Goal: Information Seeking & Learning: Learn about a topic

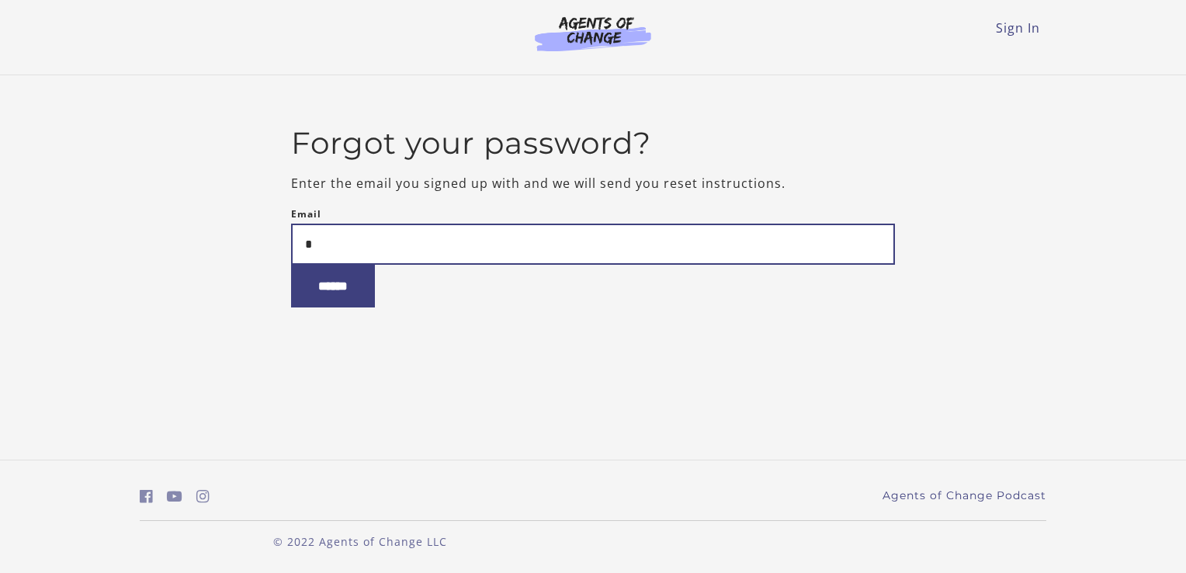
type input "**********"
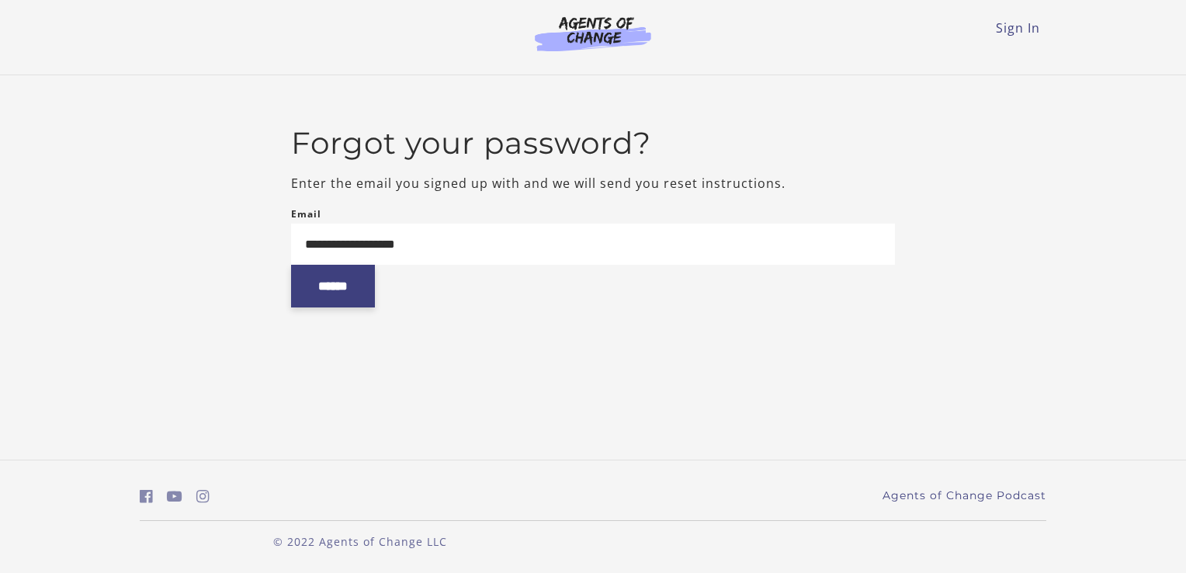
click at [343, 293] on input "******" at bounding box center [333, 286] width 84 height 43
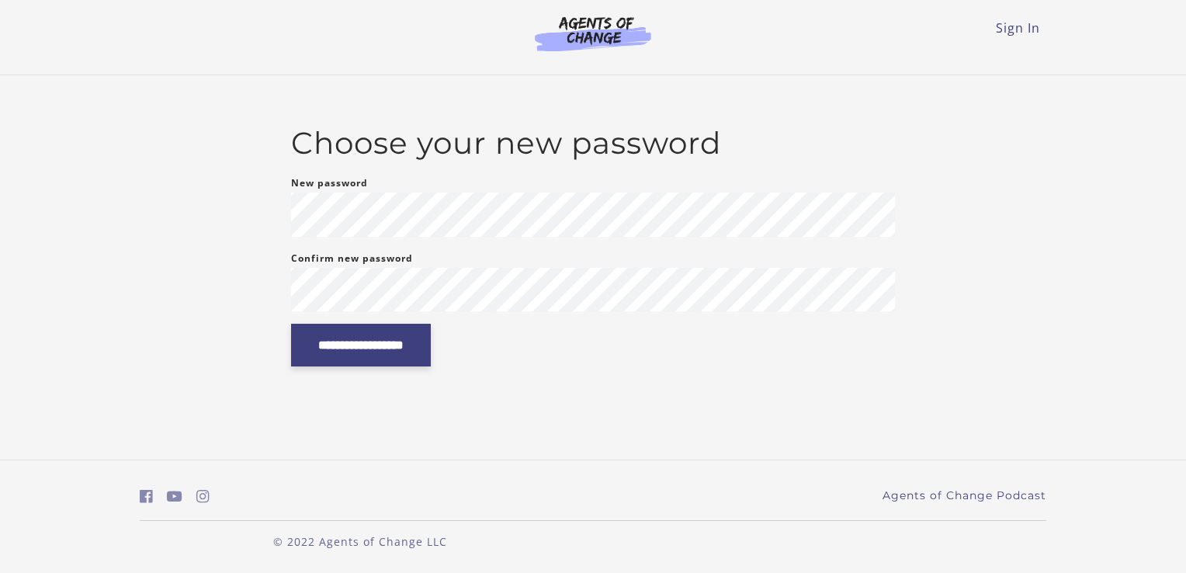
click at [373, 350] on input "**********" at bounding box center [361, 345] width 140 height 43
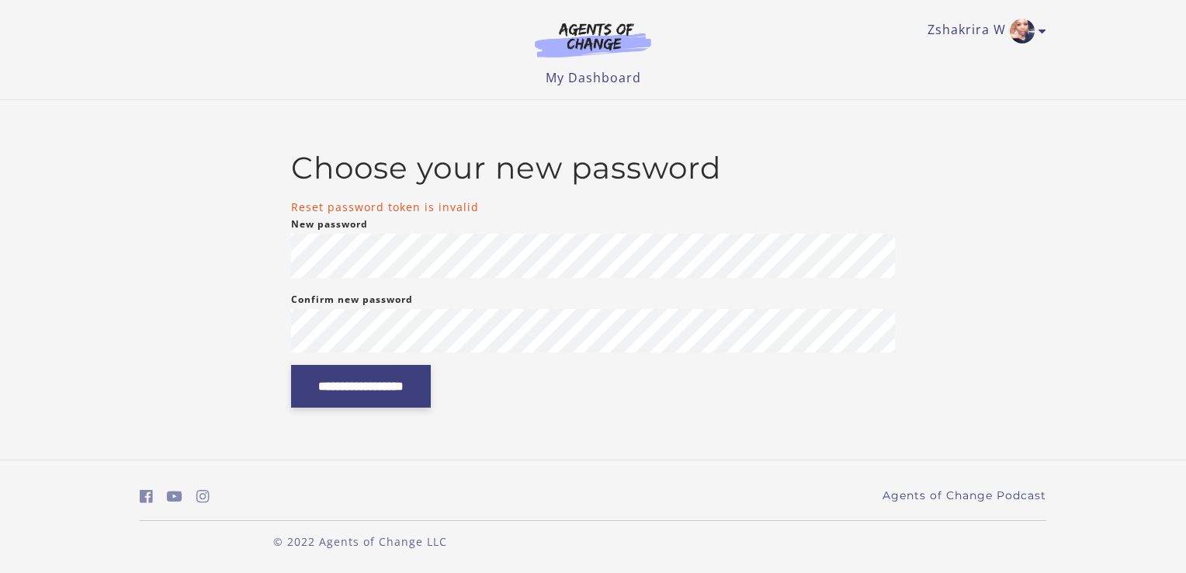
click at [431, 375] on input "**********" at bounding box center [361, 386] width 140 height 43
click at [616, 55] on img at bounding box center [592, 40] width 149 height 36
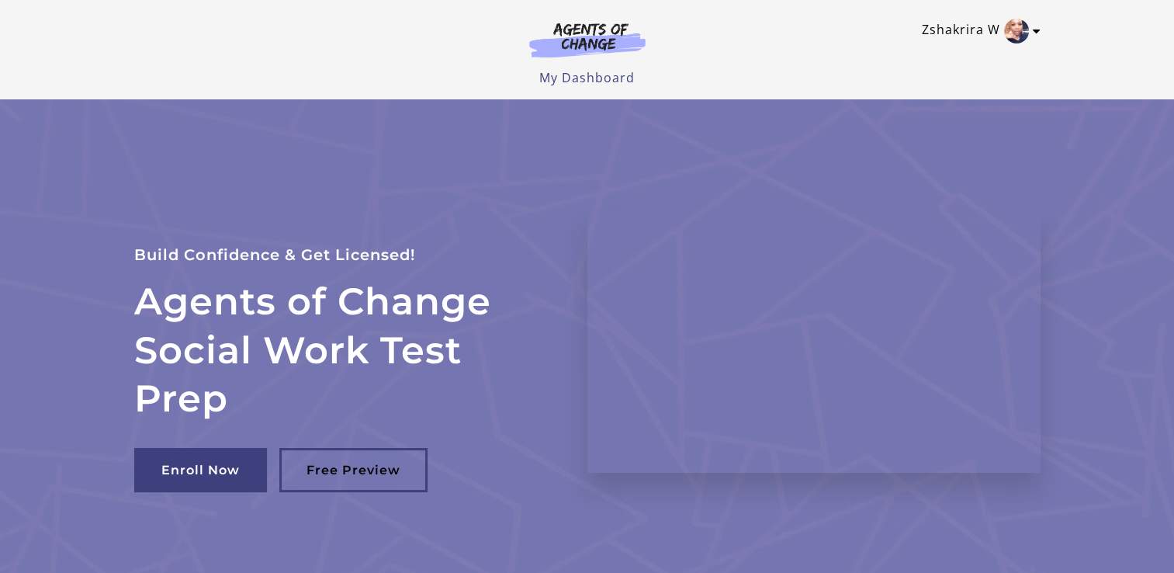
click at [1021, 40] on img "Toggle menu" at bounding box center [1016, 31] width 25 height 25
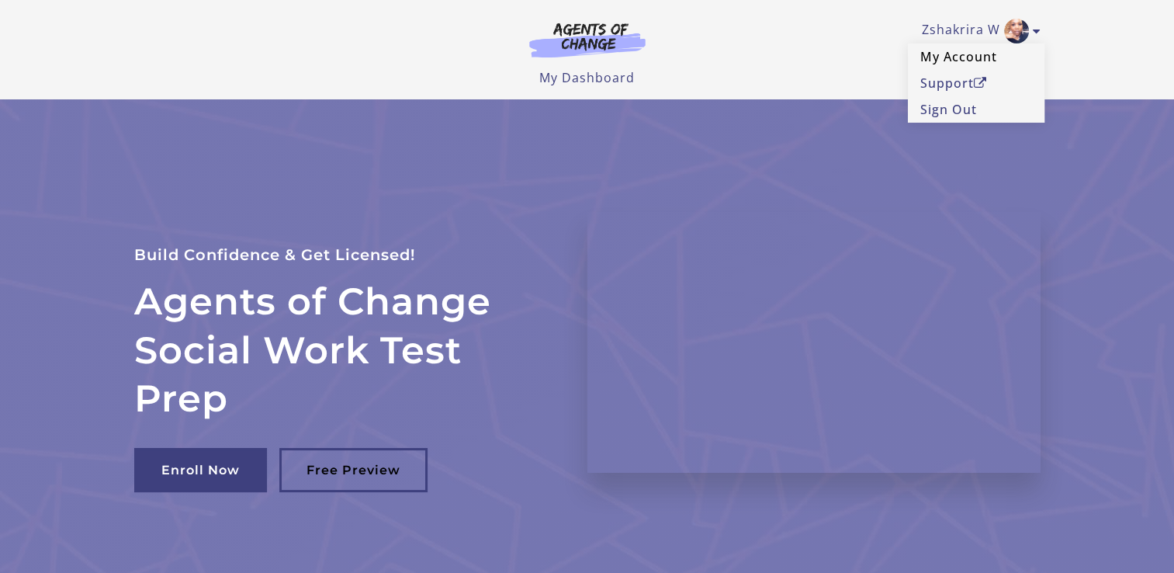
click at [958, 57] on link "My Account" at bounding box center [976, 56] width 137 height 26
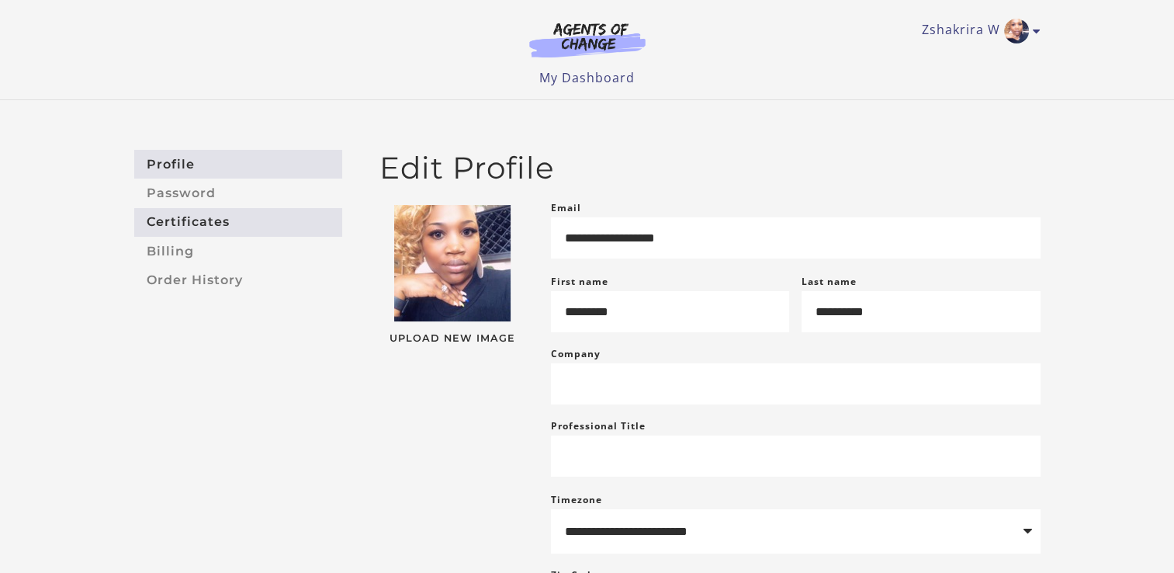
click at [167, 221] on link "Certificates" at bounding box center [238, 222] width 208 height 29
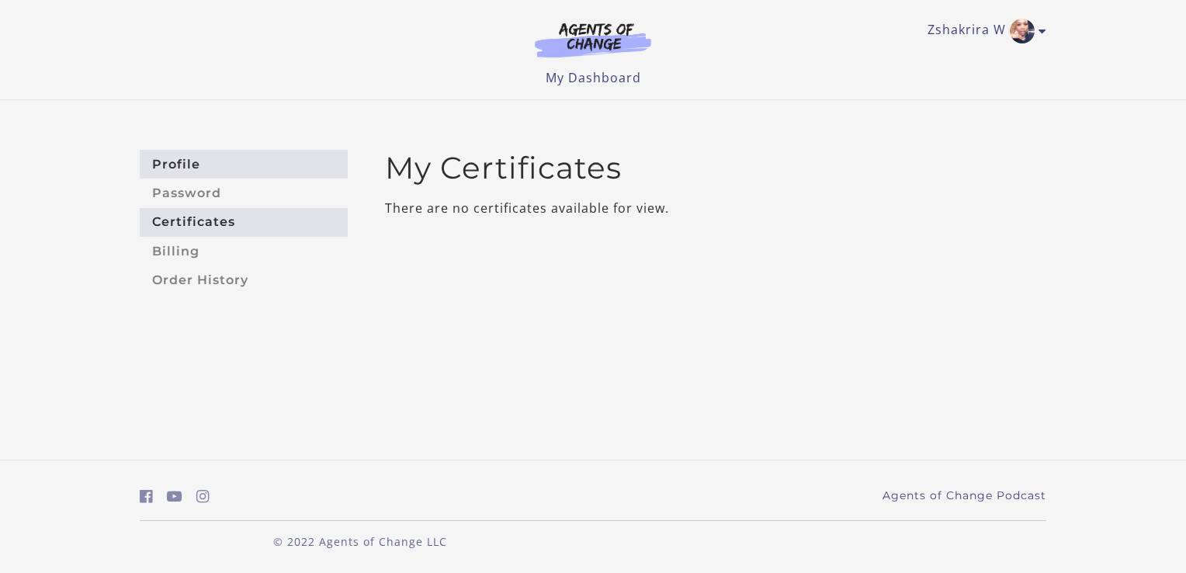
click at [185, 167] on link "Profile" at bounding box center [244, 164] width 208 height 29
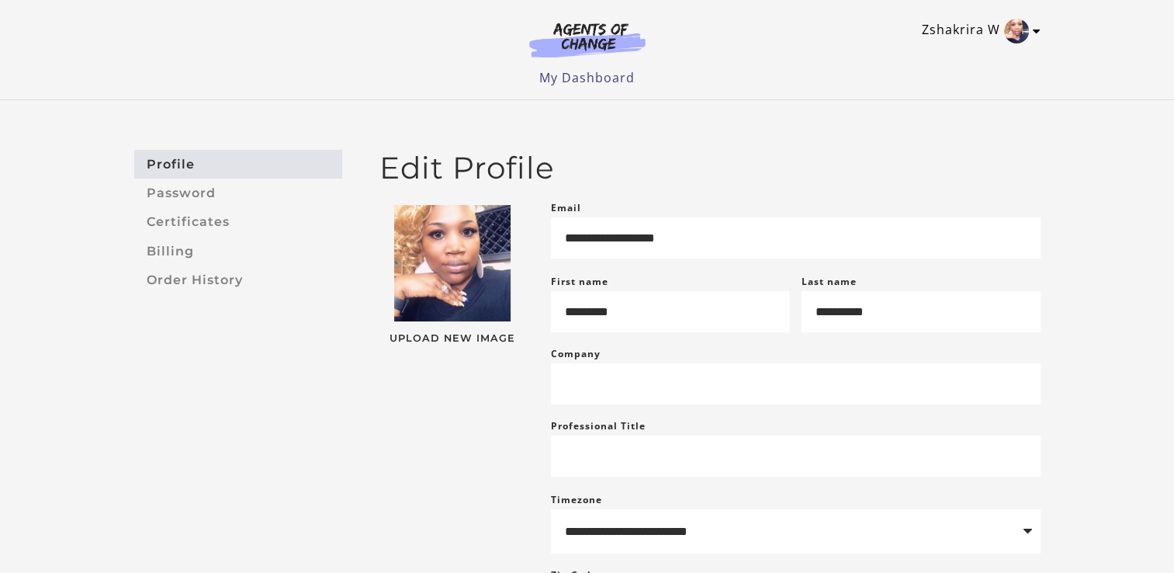
click at [1028, 35] on link "Zshakrira W" at bounding box center [977, 31] width 111 height 25
click at [960, 82] on link "Support" at bounding box center [976, 83] width 137 height 26
click at [1012, 31] on img "Toggle menu" at bounding box center [1016, 31] width 25 height 25
click at [978, 30] on link "Zshakrira W" at bounding box center [977, 31] width 111 height 25
click at [931, 58] on link "My Account" at bounding box center [976, 56] width 137 height 26
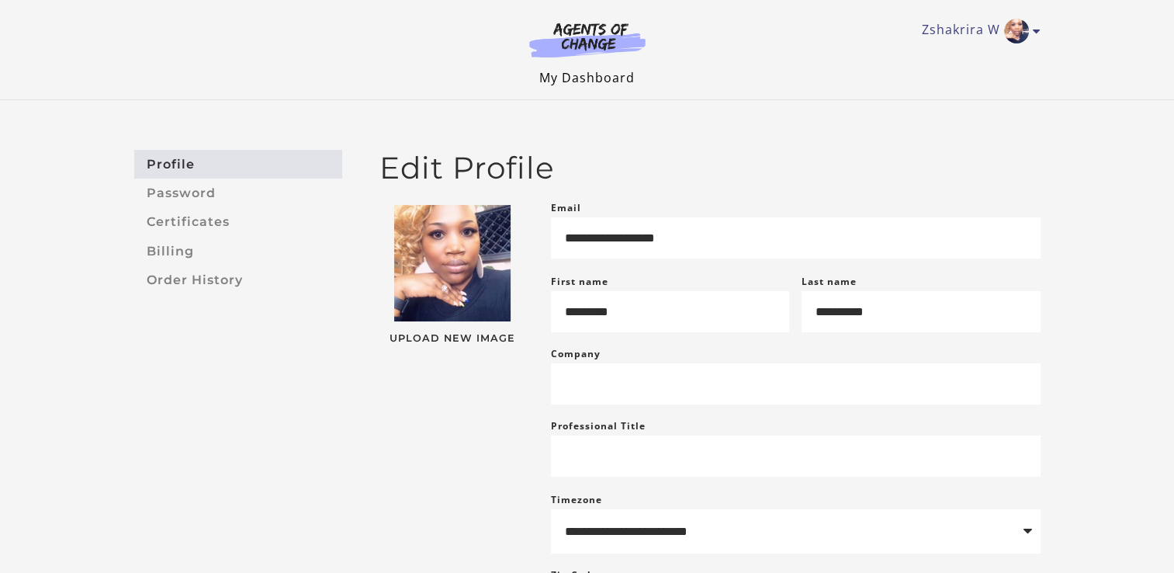
click at [599, 81] on link "My Dashboard" at bounding box center [586, 77] width 95 height 17
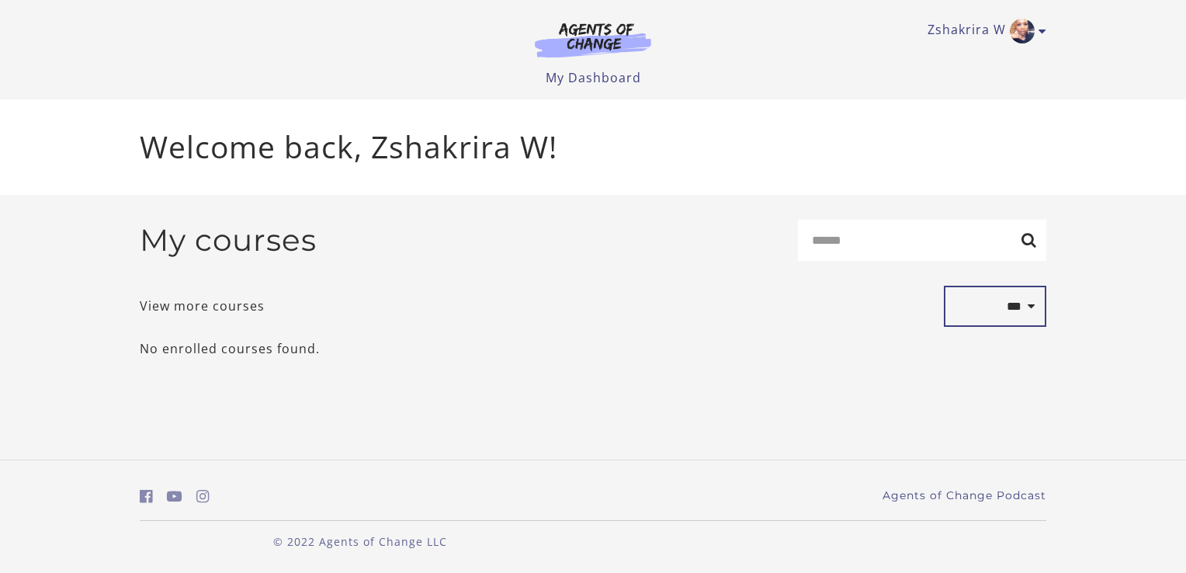
click at [1026, 308] on select "**********" at bounding box center [995, 307] width 102 height 42
select select "*******"
click at [944, 288] on select "**********" at bounding box center [995, 307] width 102 height 42
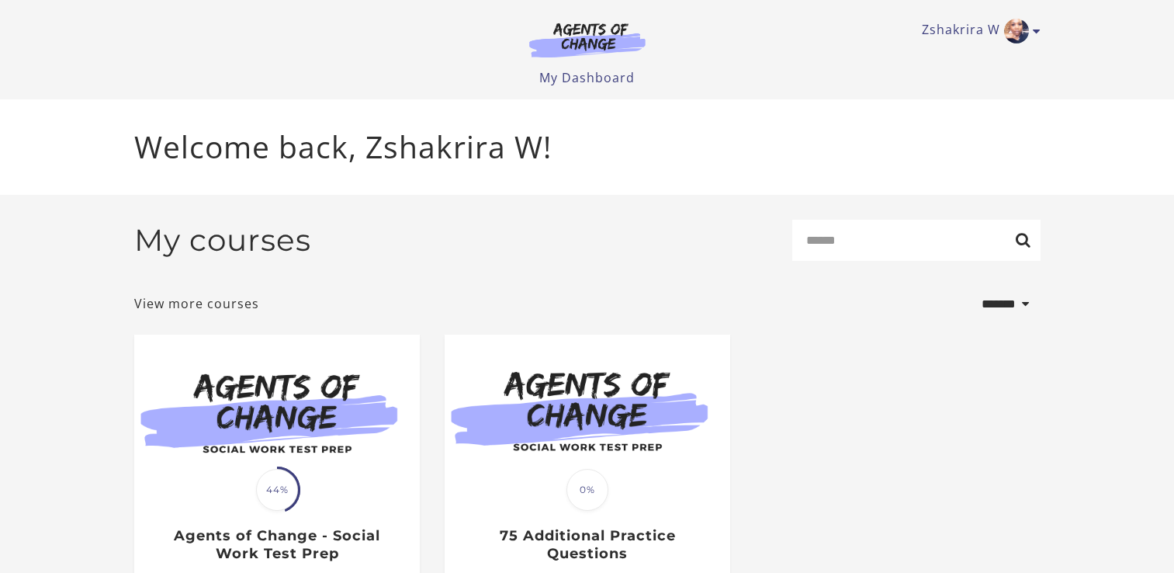
select select "*******"
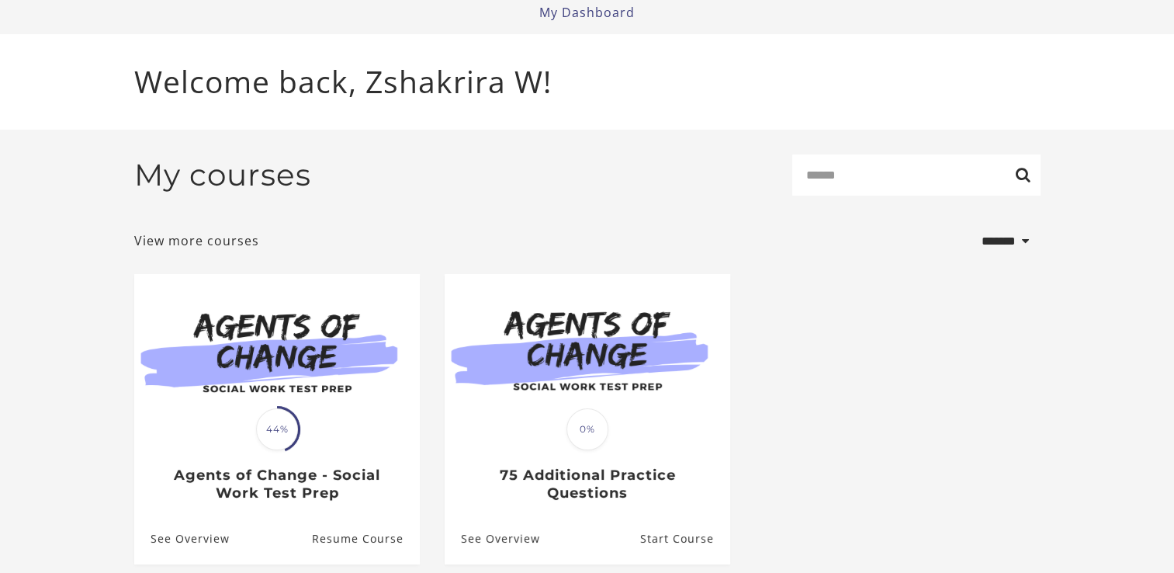
scroll to position [123, 0]
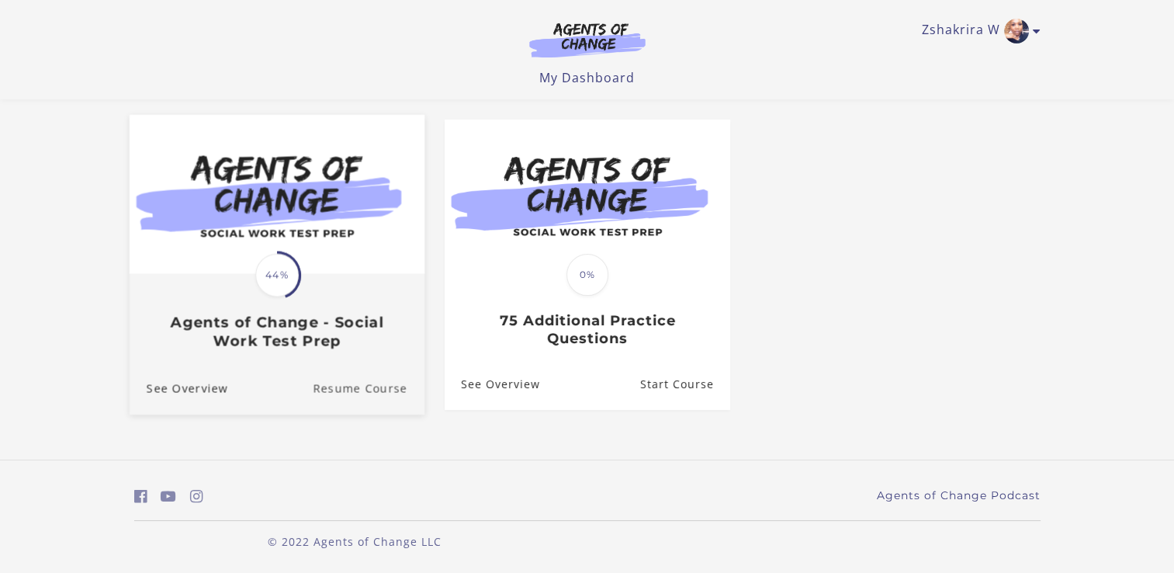
click at [359, 391] on link "Resume Course" at bounding box center [369, 388] width 112 height 52
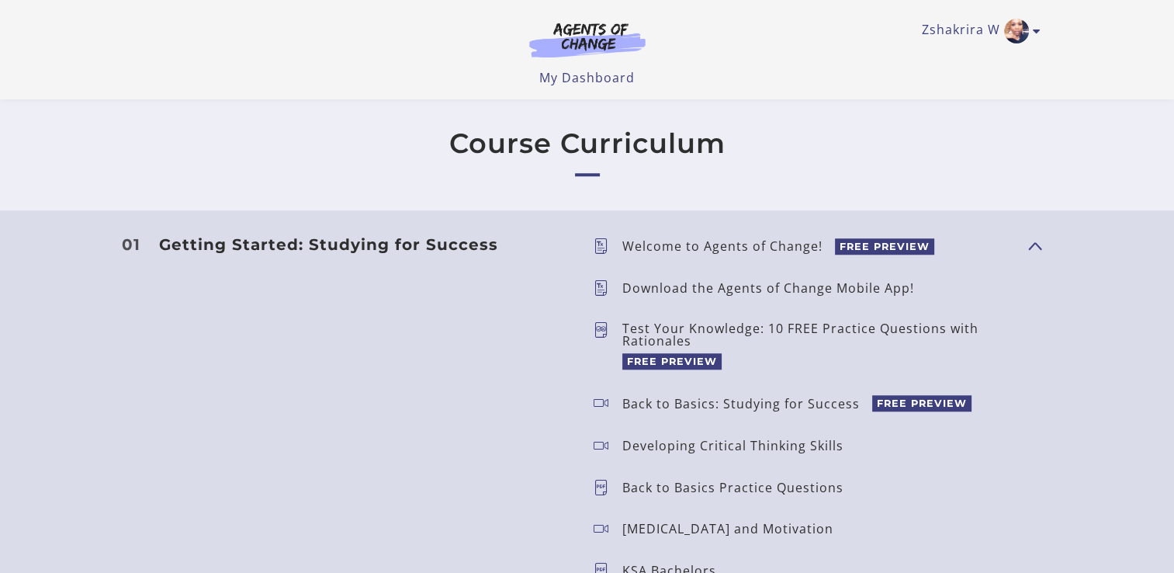
scroll to position [1254, 0]
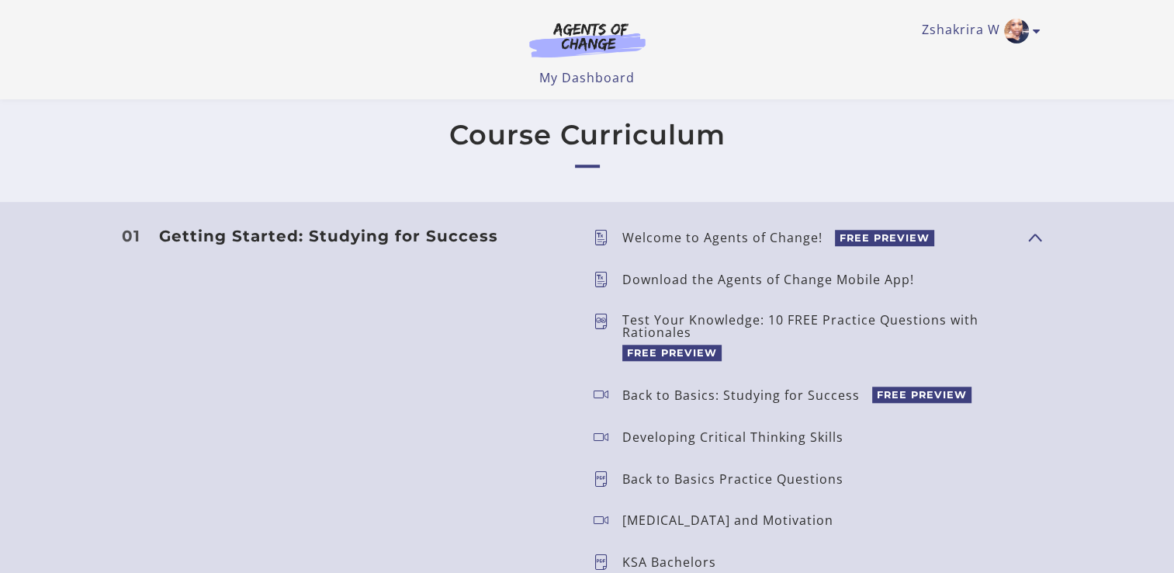
click at [663, 325] on p "Test Your Knowledge: 10 FREE Practice Questions with Rationales" at bounding box center [818, 326] width 393 height 25
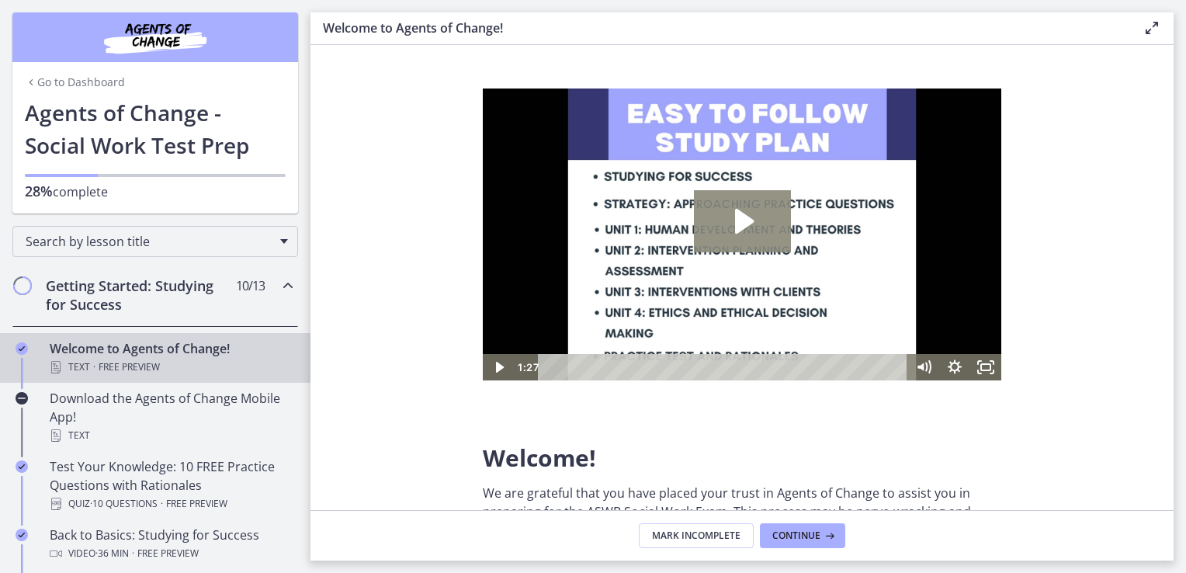
click at [737, 219] on icon "Play Video: c1o6hcmjueu5qasqsu00.mp4" at bounding box center [744, 221] width 19 height 25
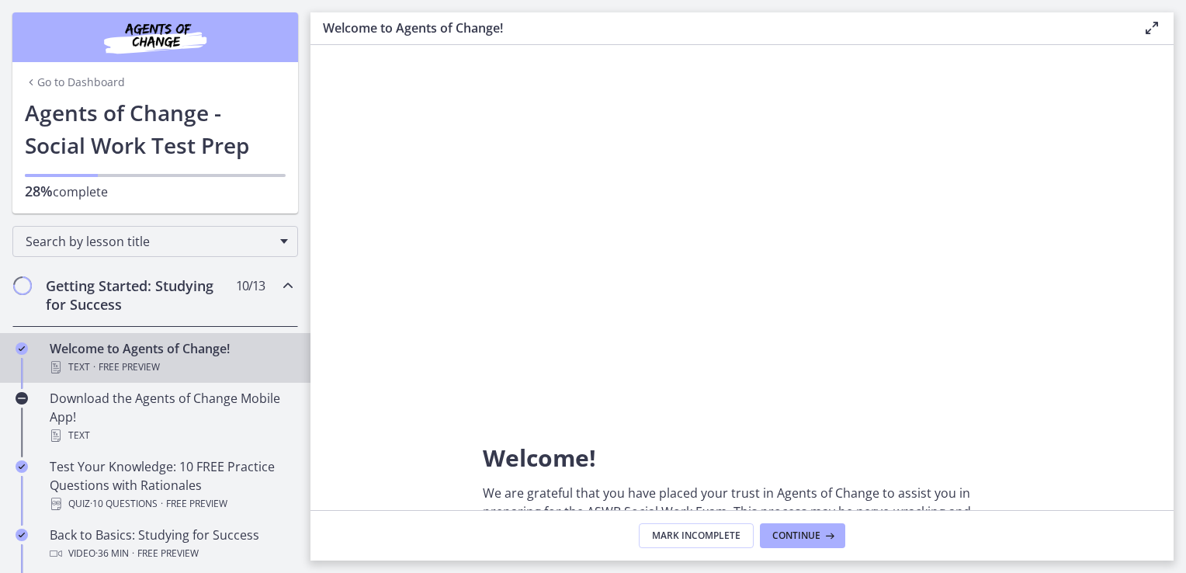
click at [1158, 135] on section "Welcome! We are grateful that you have placed your trust in Agents of Change to…" at bounding box center [741, 277] width 863 height 465
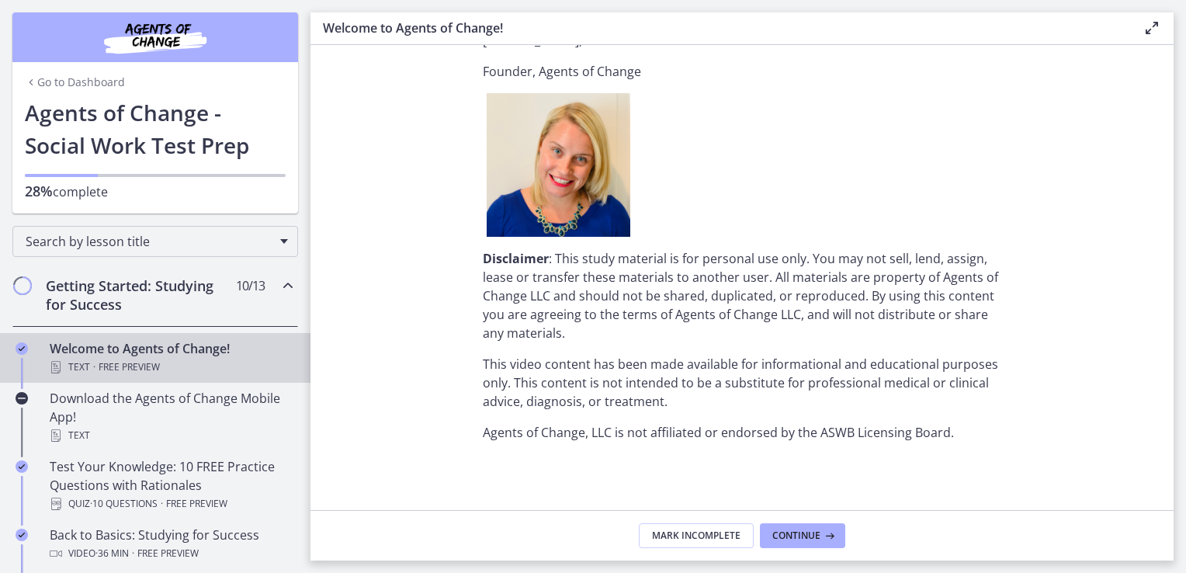
scroll to position [1748, 0]
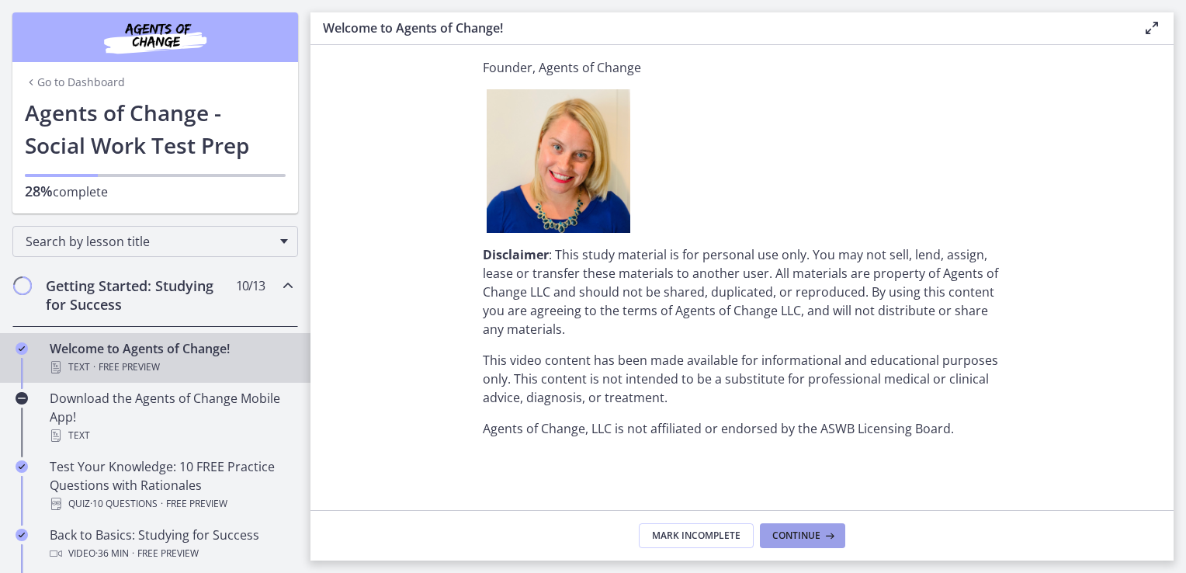
click at [829, 539] on icon at bounding box center [828, 535] width 16 height 12
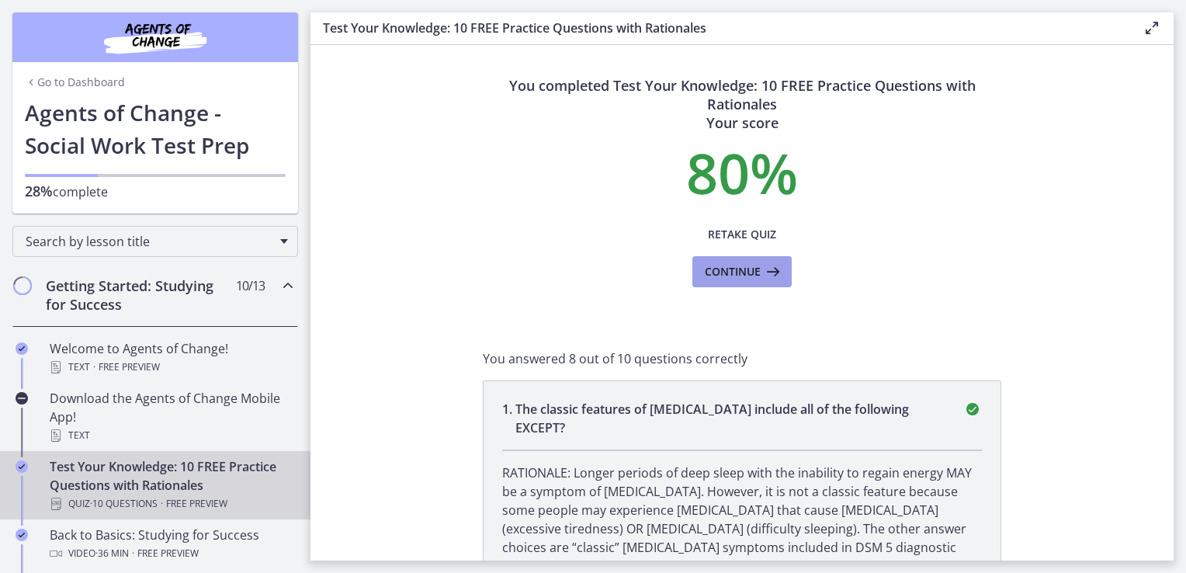
click at [753, 275] on span "Continue" at bounding box center [733, 271] width 56 height 19
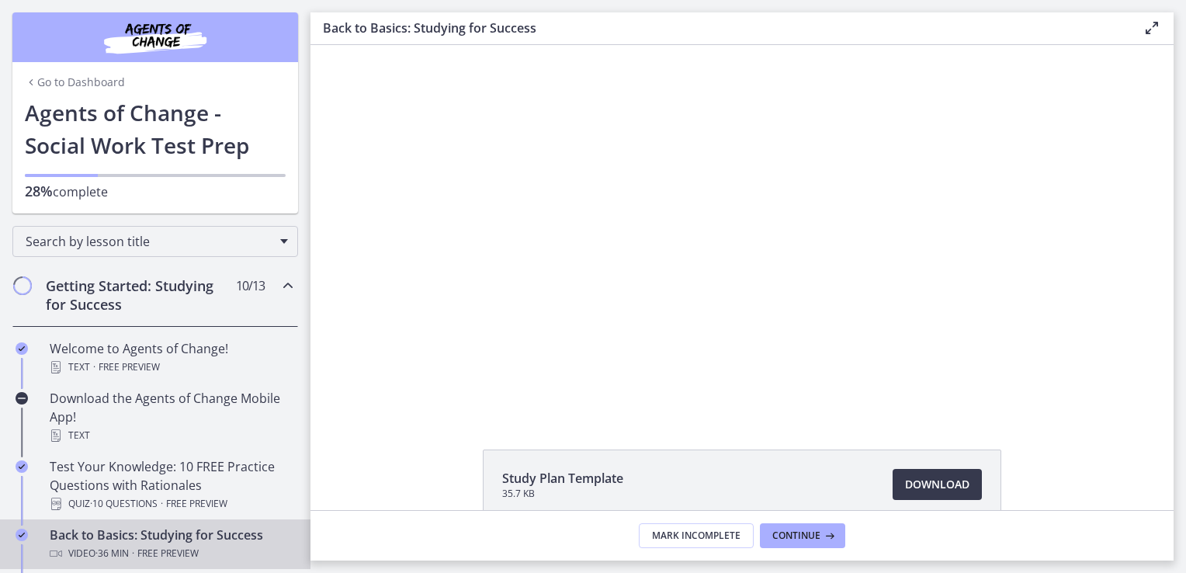
scroll to position [158, 0]
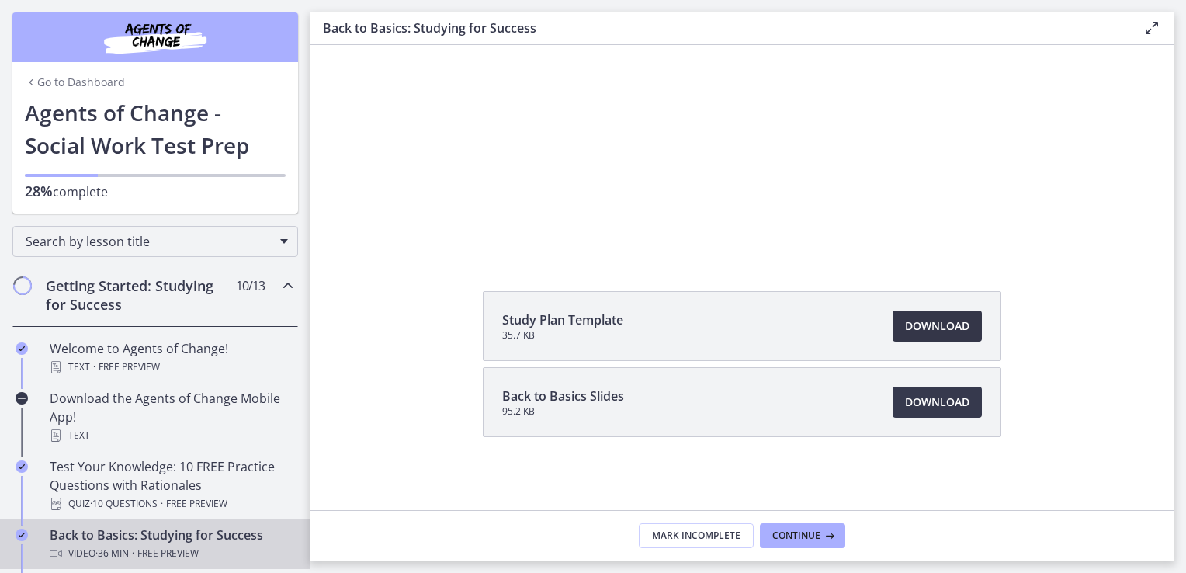
click at [929, 331] on span "Download Opens in a new window" at bounding box center [937, 326] width 64 height 19
click at [920, 411] on link "Download Opens in a new window" at bounding box center [937, 402] width 89 height 31
drag, startPoint x: 1180, startPoint y: 204, endPoint x: 1180, endPoint y: 278, distance: 73.7
click at [1180, 278] on main "Back to Basics: Studying for Success Enable fullscreen Study Plan Template 35.7…" at bounding box center [747, 286] width 875 height 573
drag, startPoint x: 804, startPoint y: 542, endPoint x: 819, endPoint y: 528, distance: 20.3
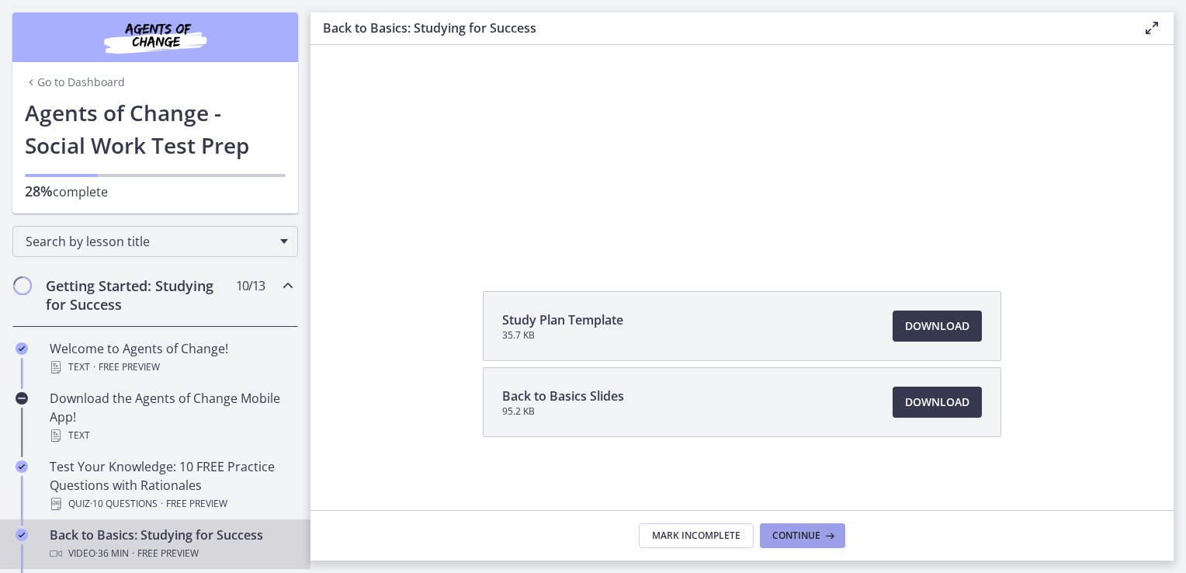
click at [819, 528] on button "Continue" at bounding box center [802, 535] width 85 height 25
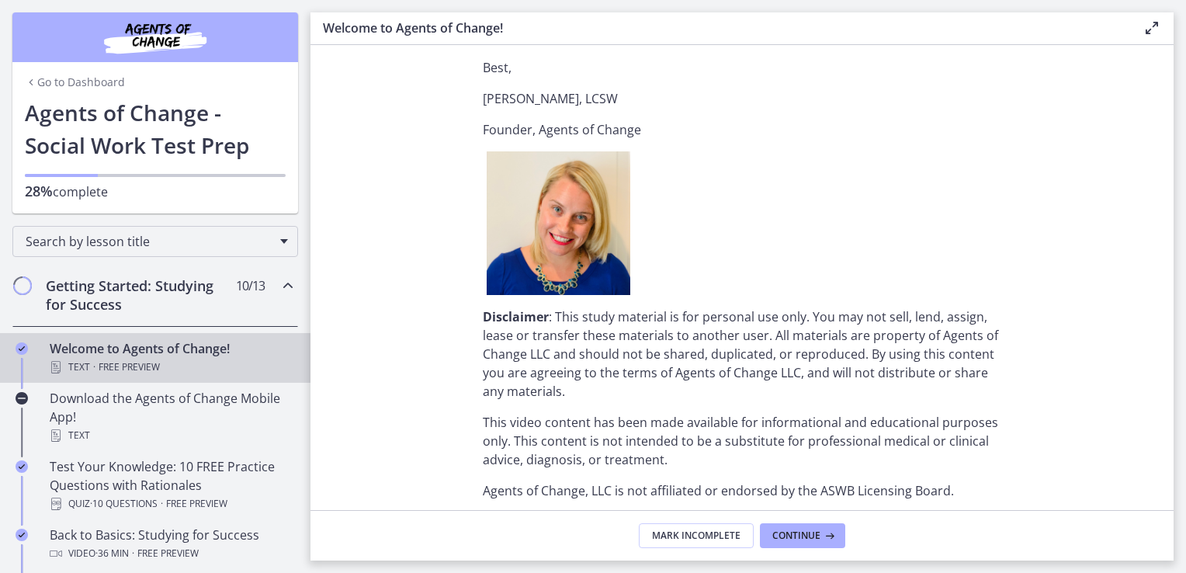
scroll to position [1748, 0]
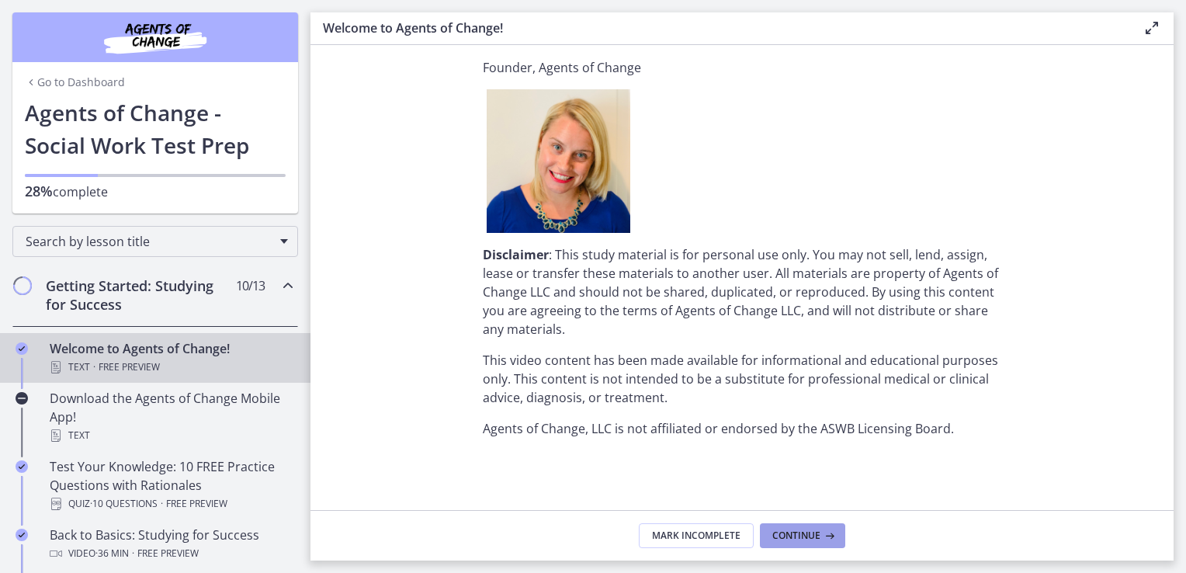
click at [818, 542] on button "Continue" at bounding box center [802, 535] width 85 height 25
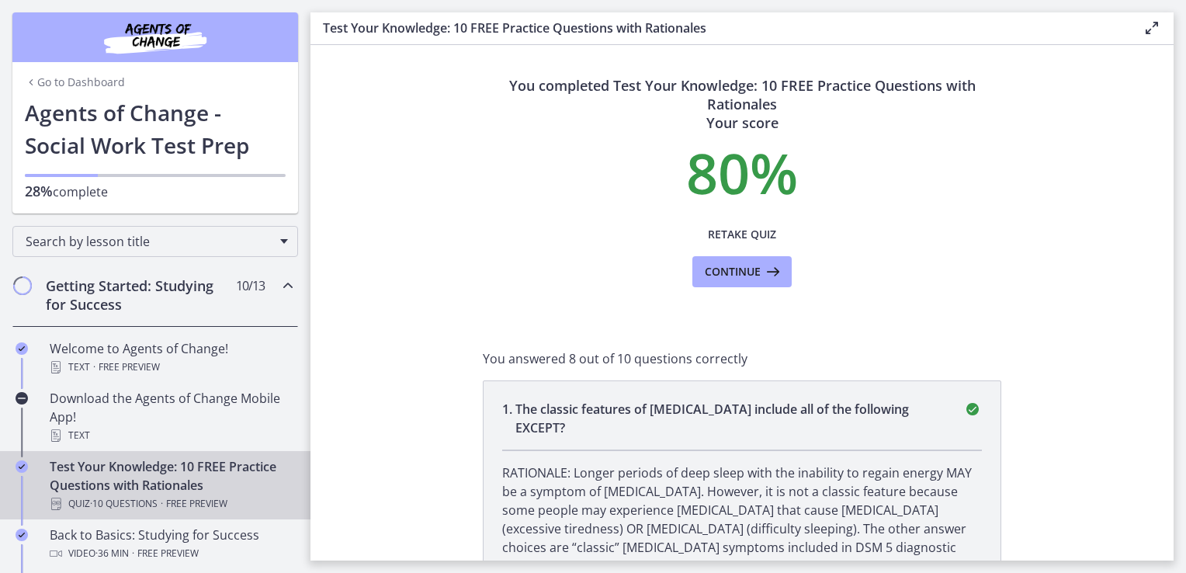
drag, startPoint x: 1176, startPoint y: 114, endPoint x: 1177, endPoint y: 162, distance: 48.1
click at [1177, 162] on main "Test Your Knowledge: 10 FREE Practice Questions with Rationales Enable fullscre…" at bounding box center [747, 286] width 875 height 573
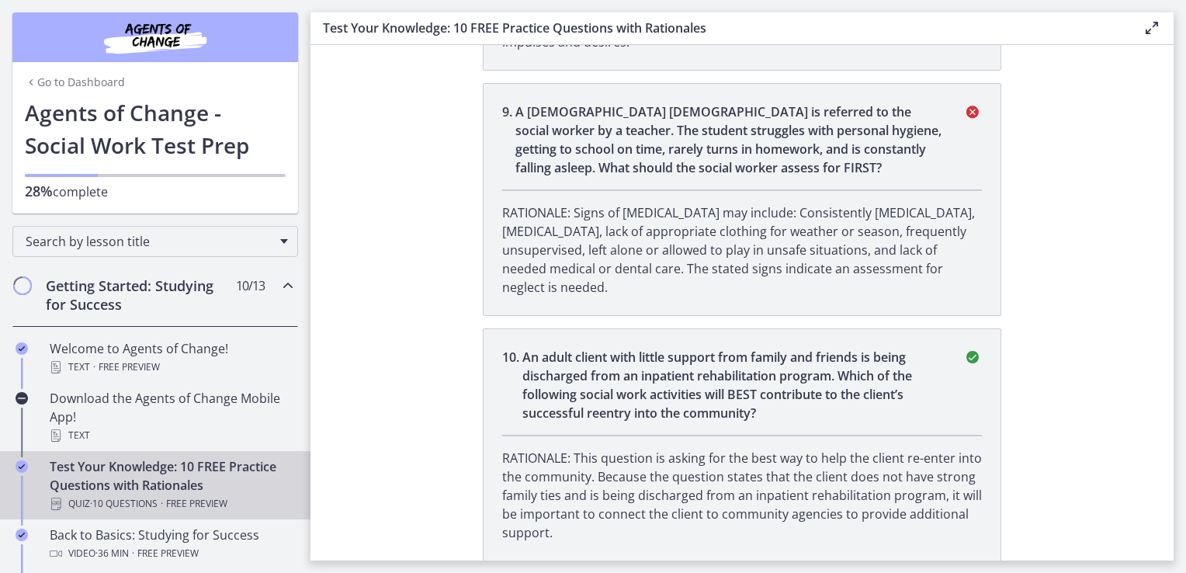
scroll to position [385, 0]
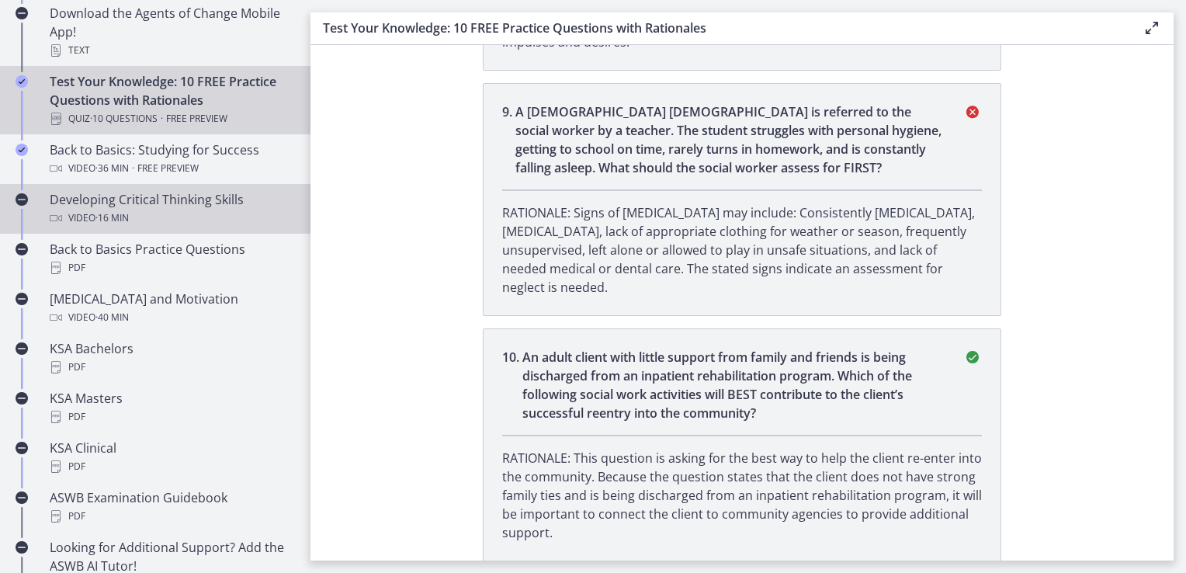
click at [213, 216] on div "Video · 16 min" at bounding box center [171, 218] width 242 height 19
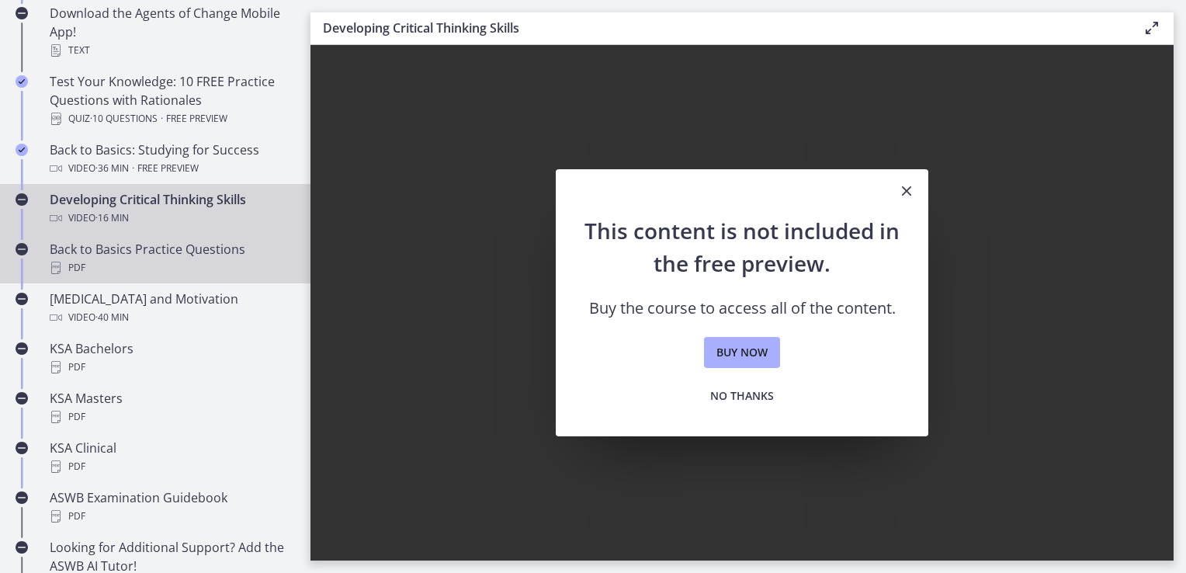
click at [183, 248] on div "Back to Basics Practice Questions PDF" at bounding box center [171, 258] width 242 height 37
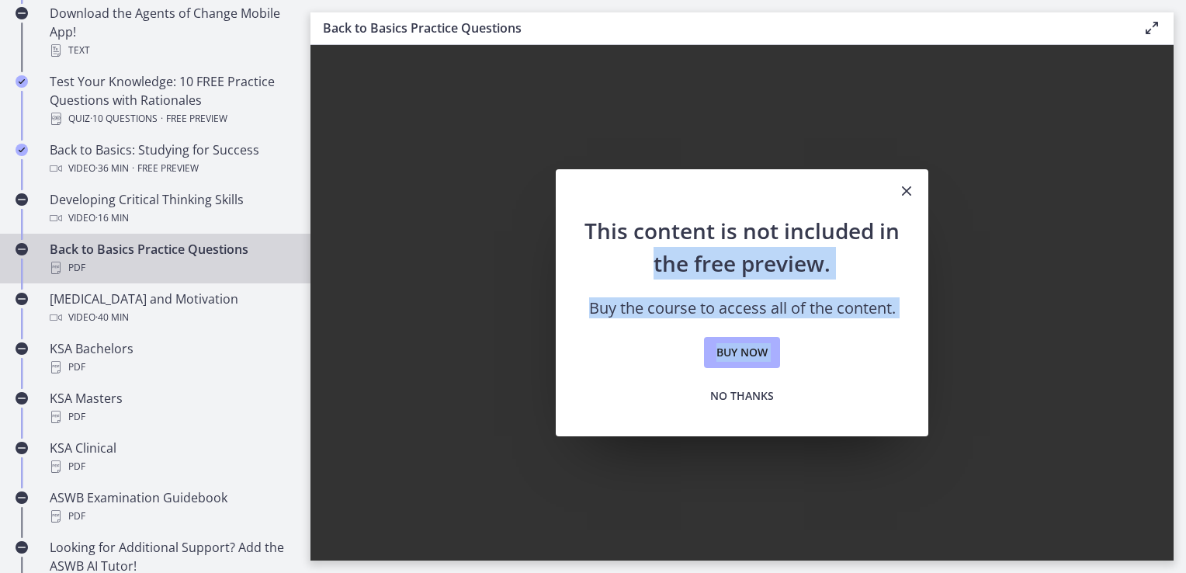
drag, startPoint x: 310, startPoint y: 260, endPoint x: 329, endPoint y: 446, distance: 186.4
click at [329, 446] on div "This content is not included in the free preview. Buy the course to access all …" at bounding box center [741, 302] width 863 height 515
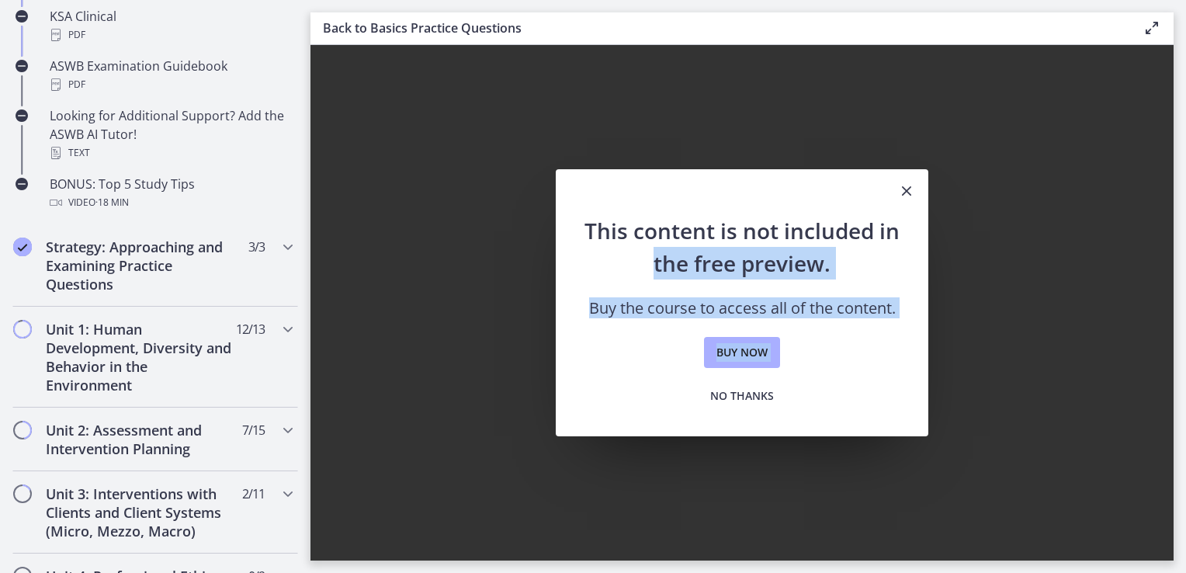
scroll to position [814, 0]
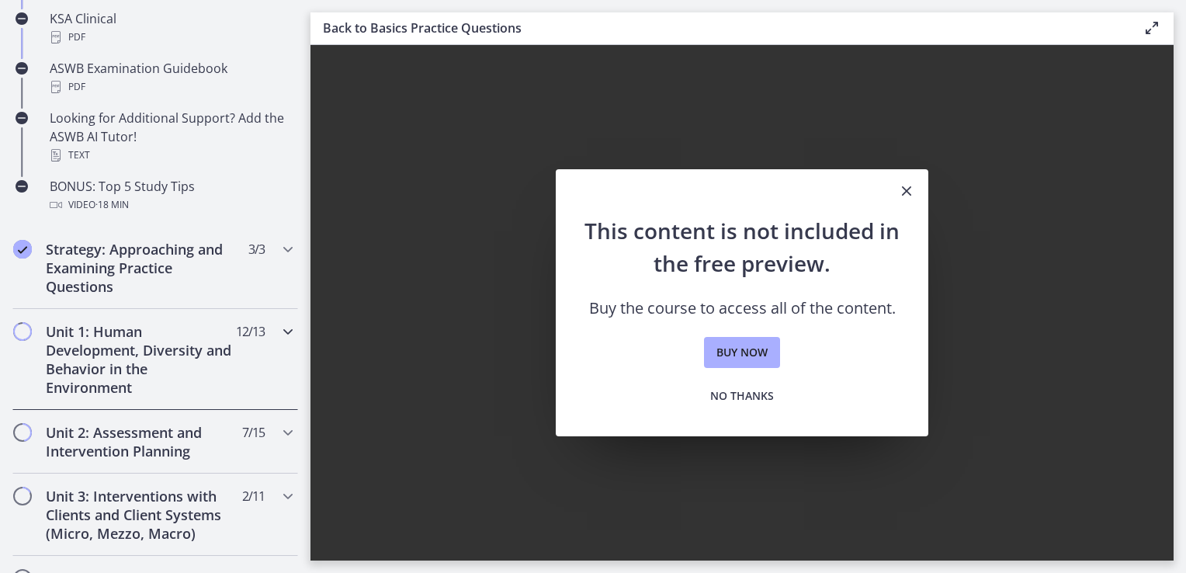
click at [279, 328] on icon "Chapters" at bounding box center [288, 331] width 19 height 19
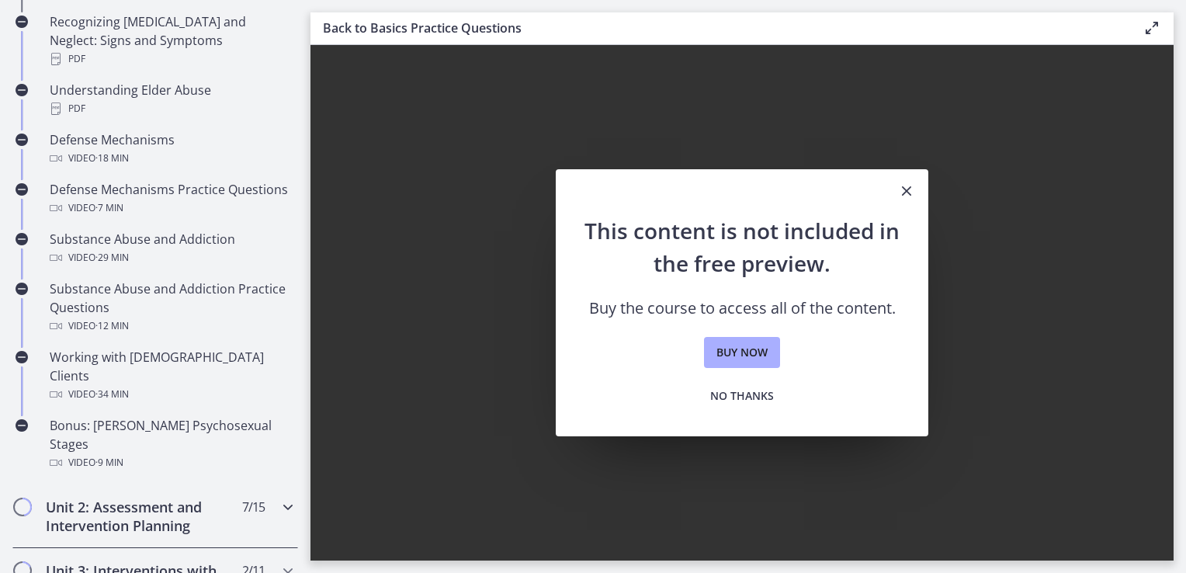
click at [145, 498] on h2 "Unit 2: Assessment and Intervention Planning" at bounding box center [140, 516] width 189 height 37
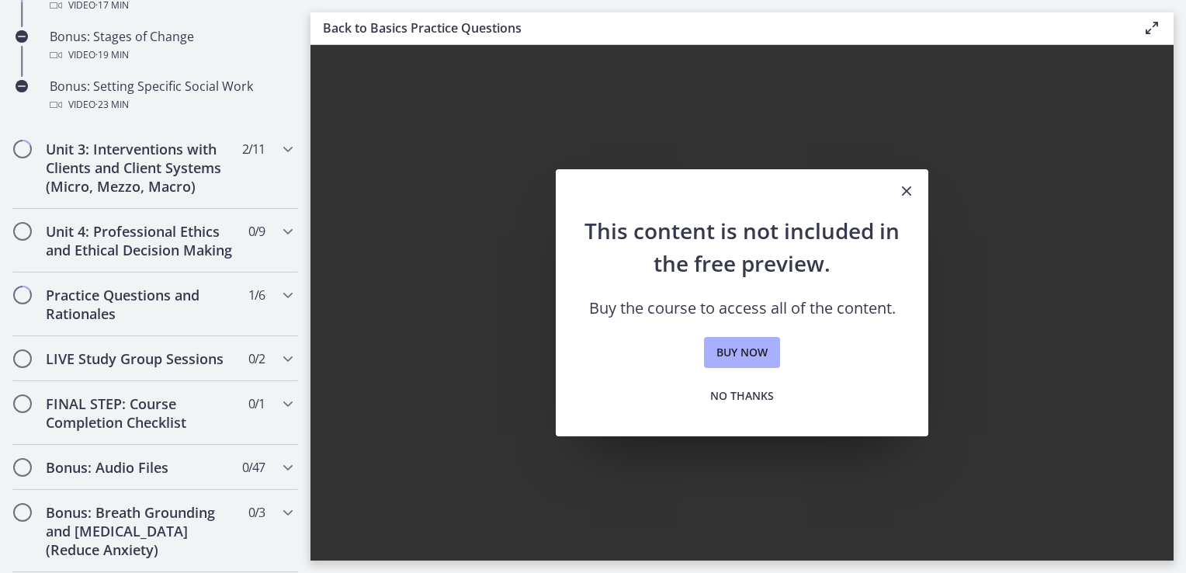
scroll to position [1569, 0]
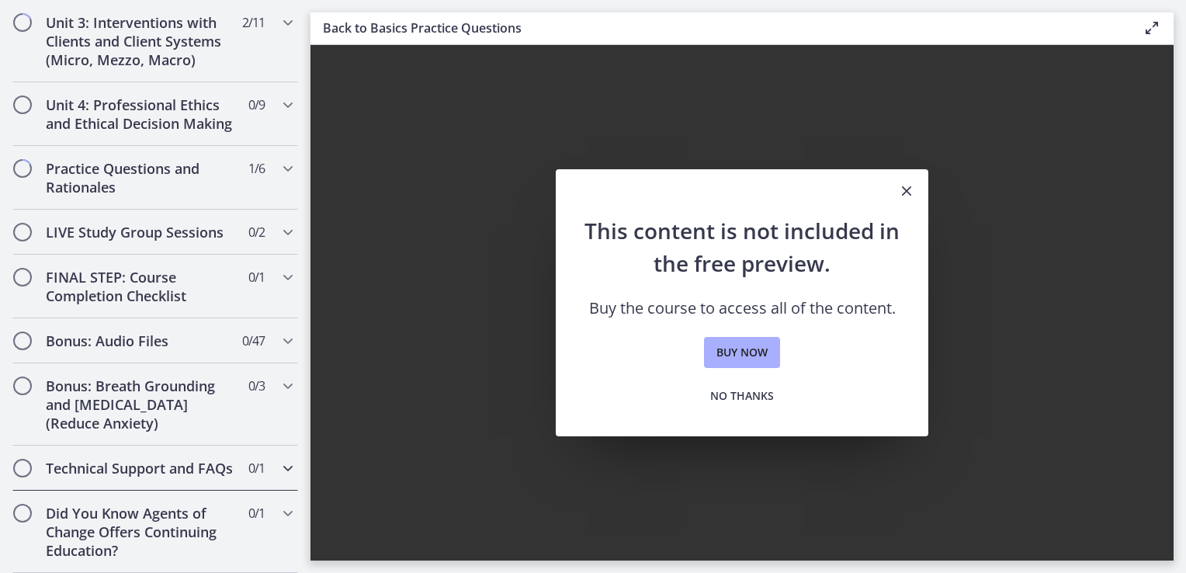
click at [99, 460] on h2 "Technical Support and FAQs" at bounding box center [140, 468] width 189 height 19
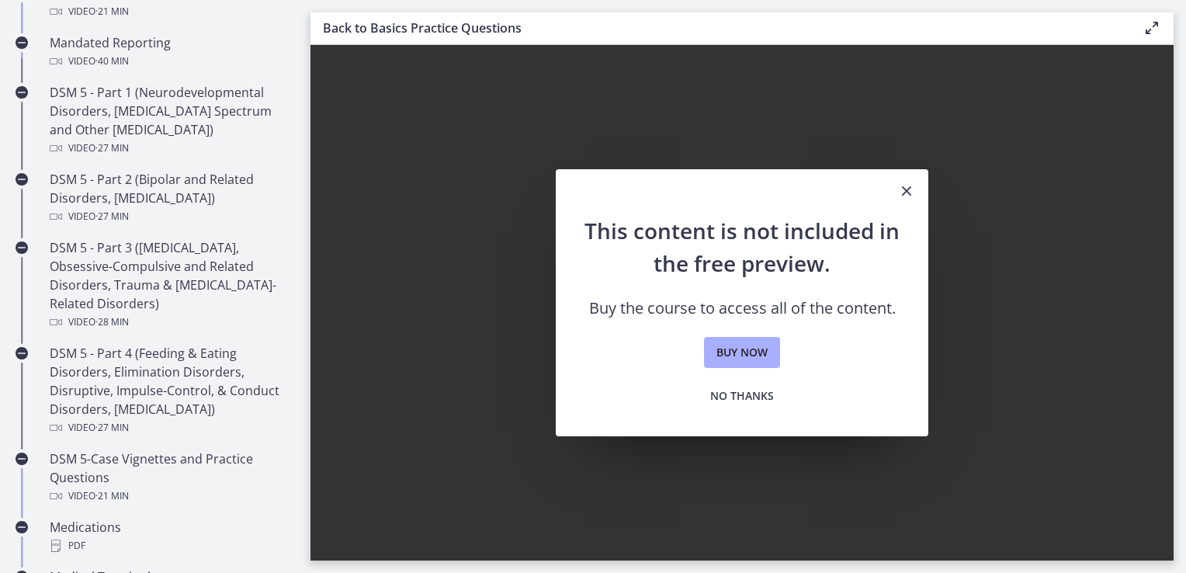
scroll to position [606, 0]
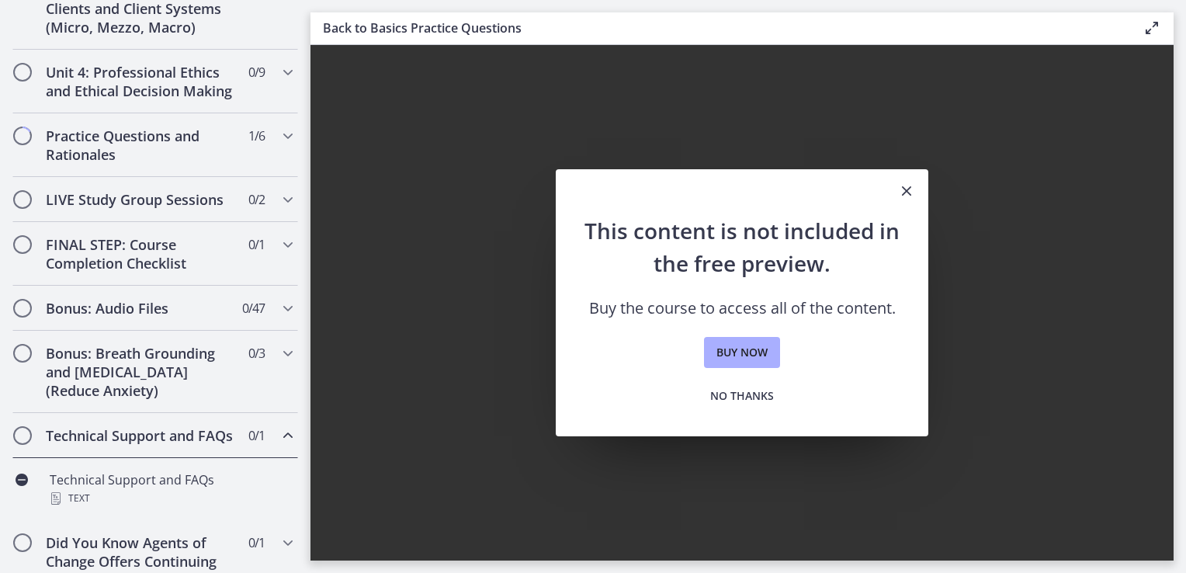
click at [279, 445] on icon "Chapters" at bounding box center [288, 435] width 19 height 19
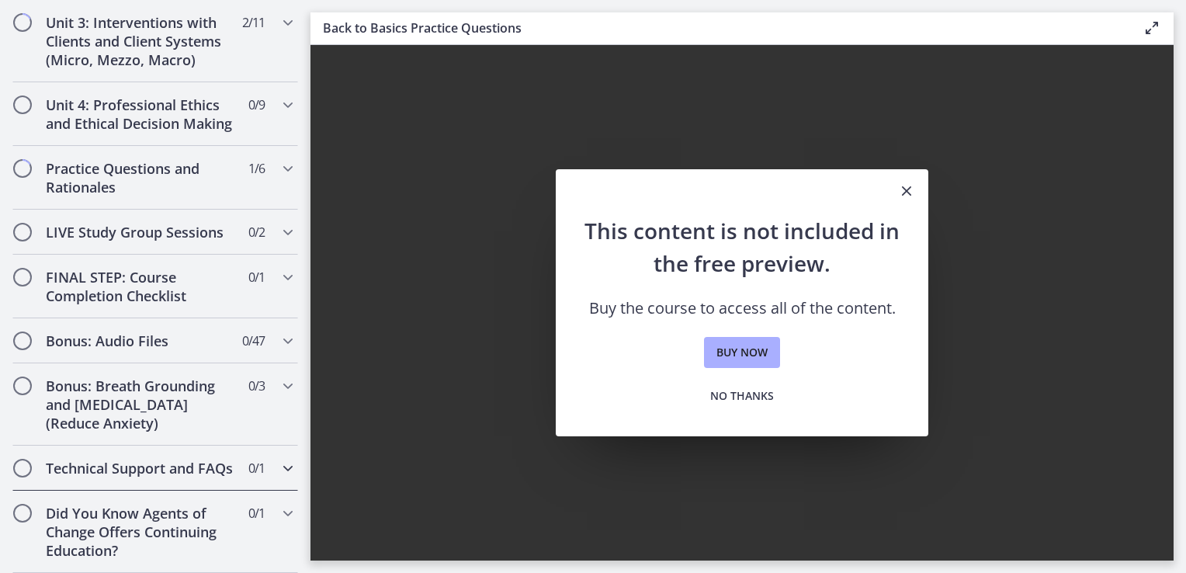
click at [263, 457] on div "Technical Support and FAQs 0 / 1 Completed" at bounding box center [155, 468] width 286 height 45
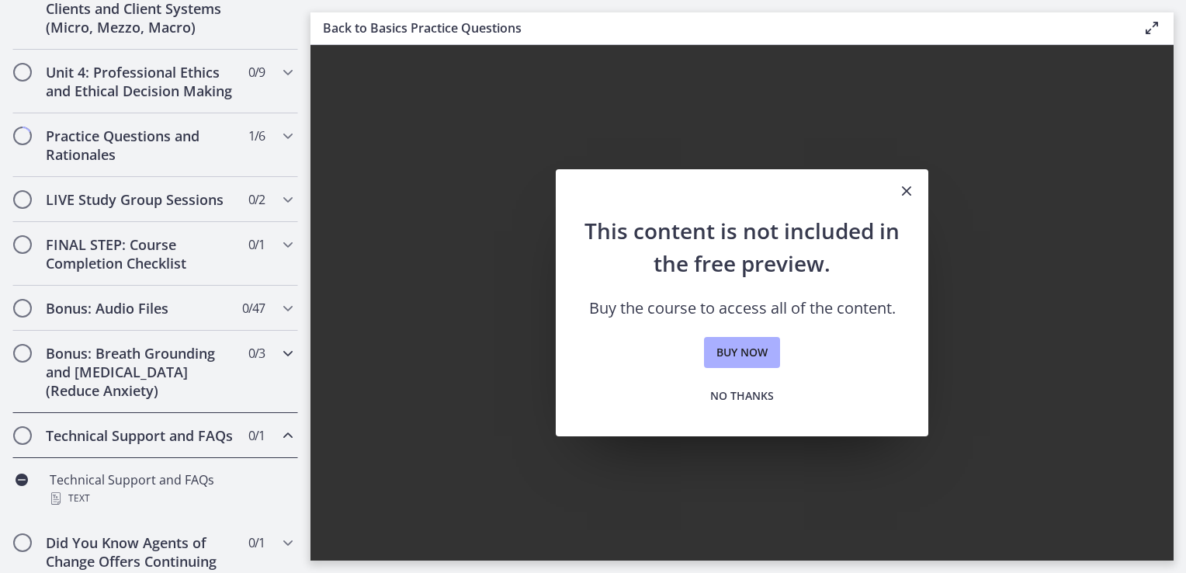
click at [102, 390] on h2 "Bonus: Breath Grounding and Guided Imagery (Reduce Anxiety)" at bounding box center [140, 372] width 189 height 56
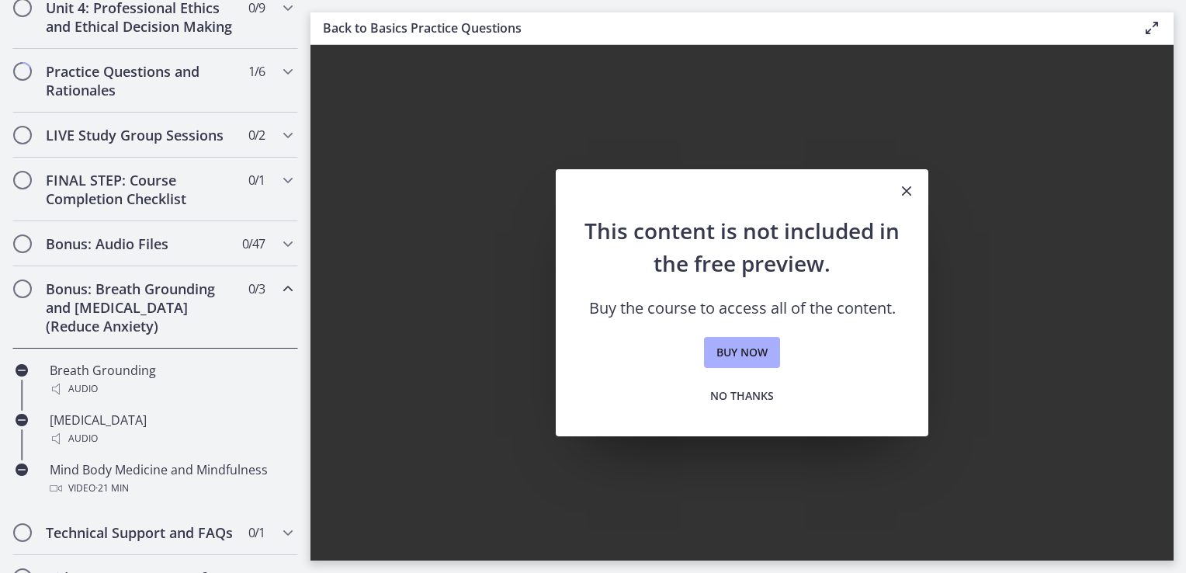
scroll to position [768, 0]
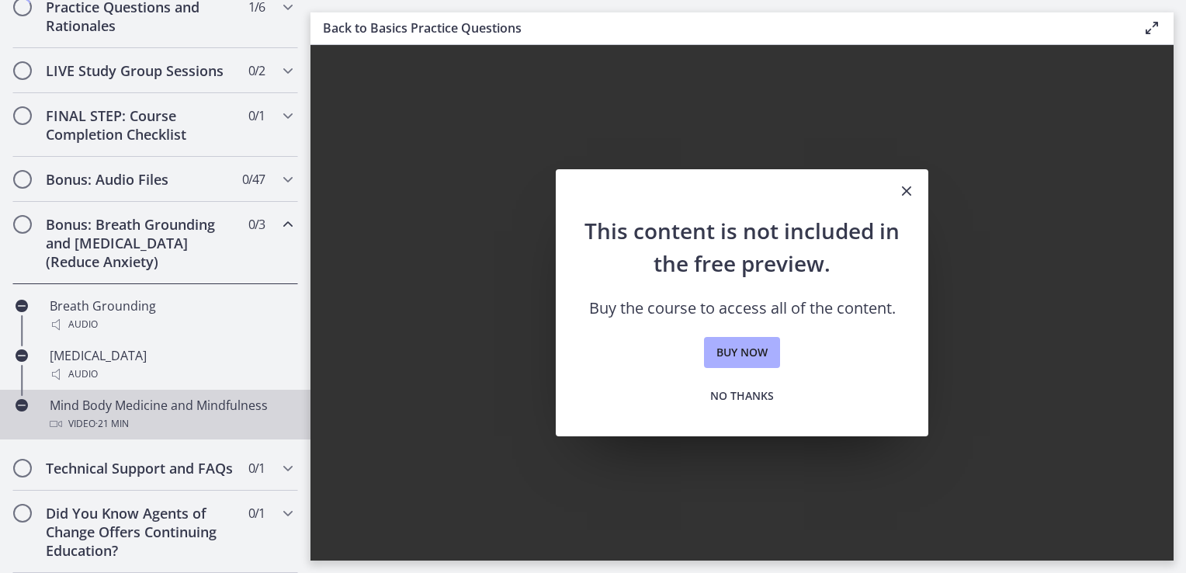
click at [112, 396] on div "Mind Body Medicine and Mindfulness Video · 21 min" at bounding box center [171, 414] width 242 height 37
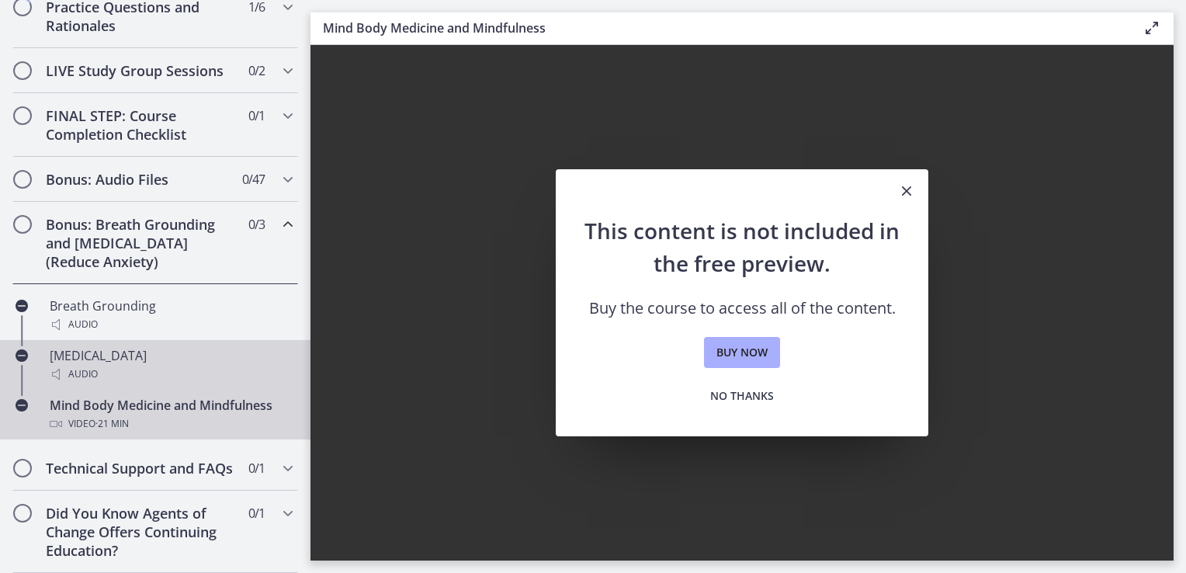
click at [99, 346] on div "Guided Imagery Audio" at bounding box center [171, 364] width 242 height 37
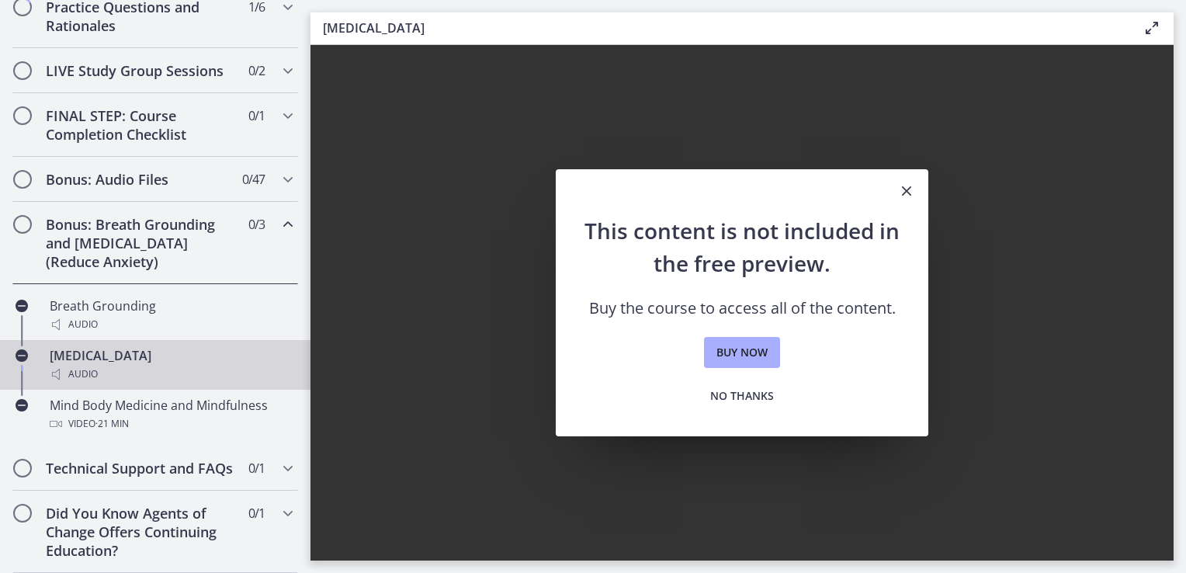
click at [144, 234] on h2 "Bonus: Breath Grounding and Guided Imagery (Reduce Anxiety)" at bounding box center [140, 243] width 189 height 56
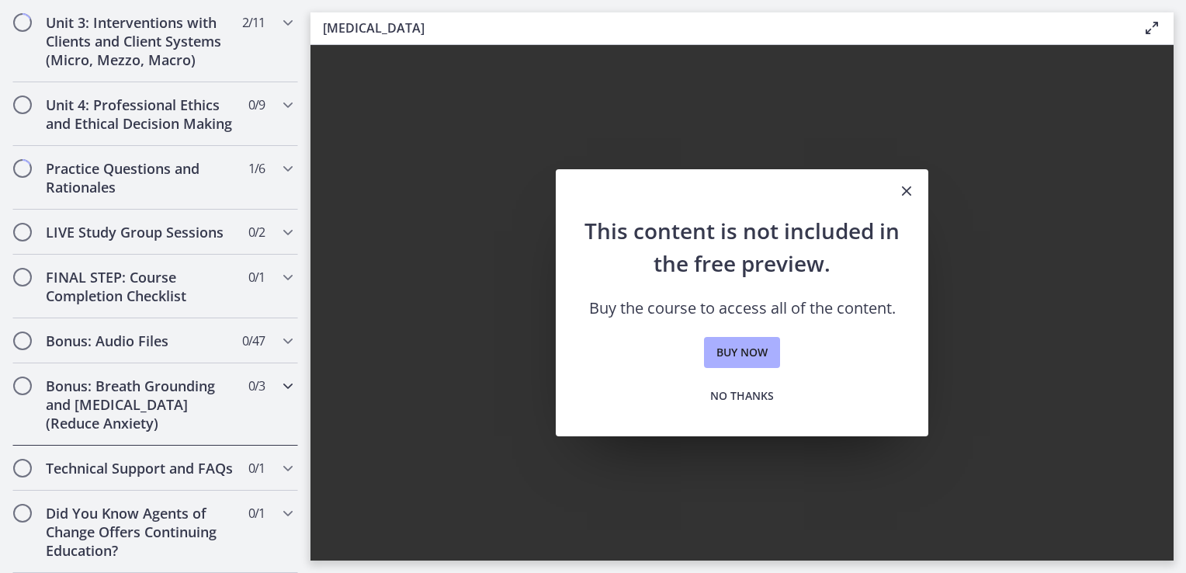
scroll to position [606, 0]
click at [90, 331] on h2 "Bonus: Audio Files" at bounding box center [140, 340] width 189 height 19
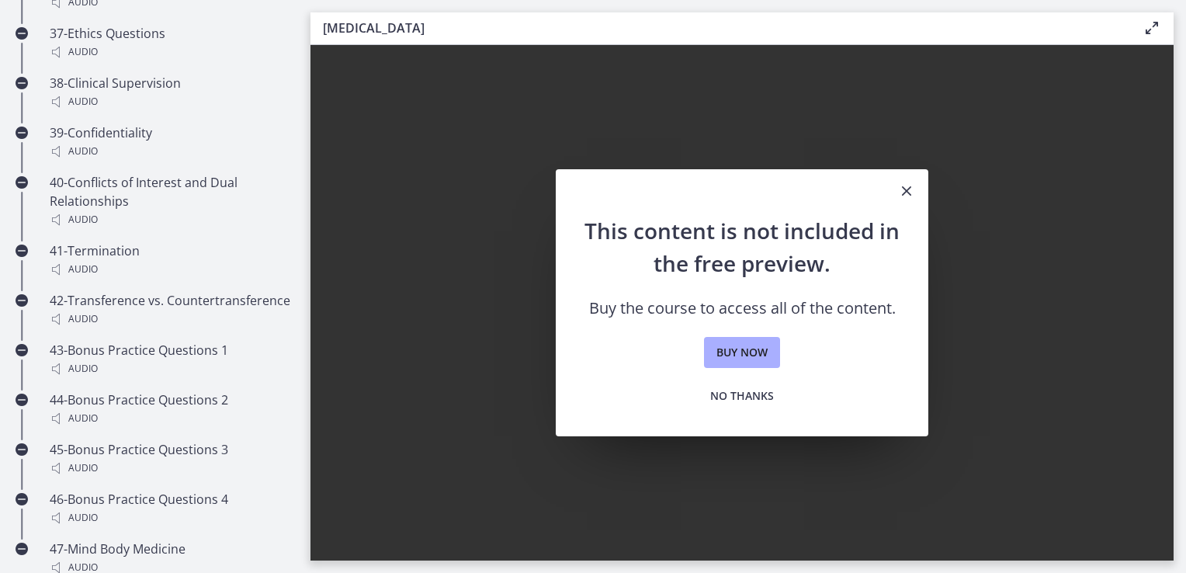
scroll to position [3028, 0]
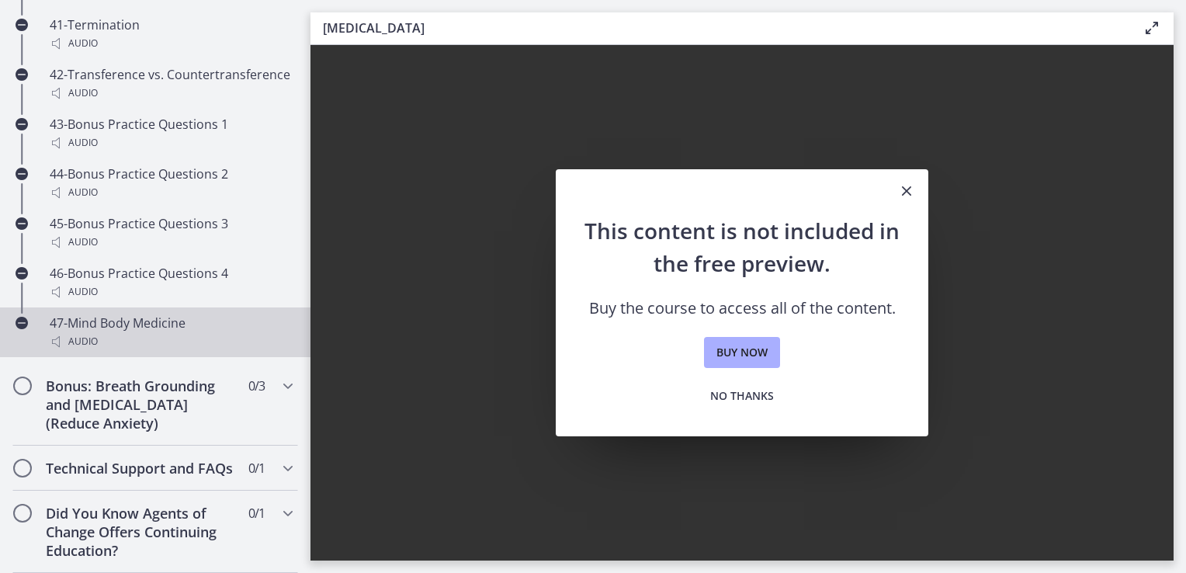
click at [59, 314] on div "47-Mind Body Medicine Audio" at bounding box center [171, 332] width 242 height 37
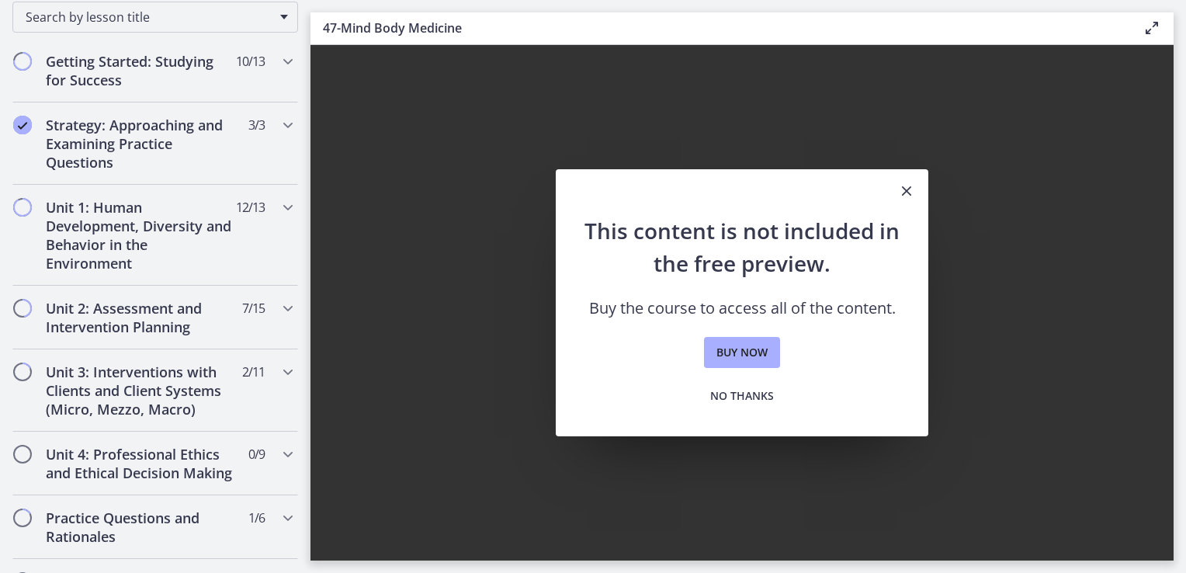
scroll to position [179, 0]
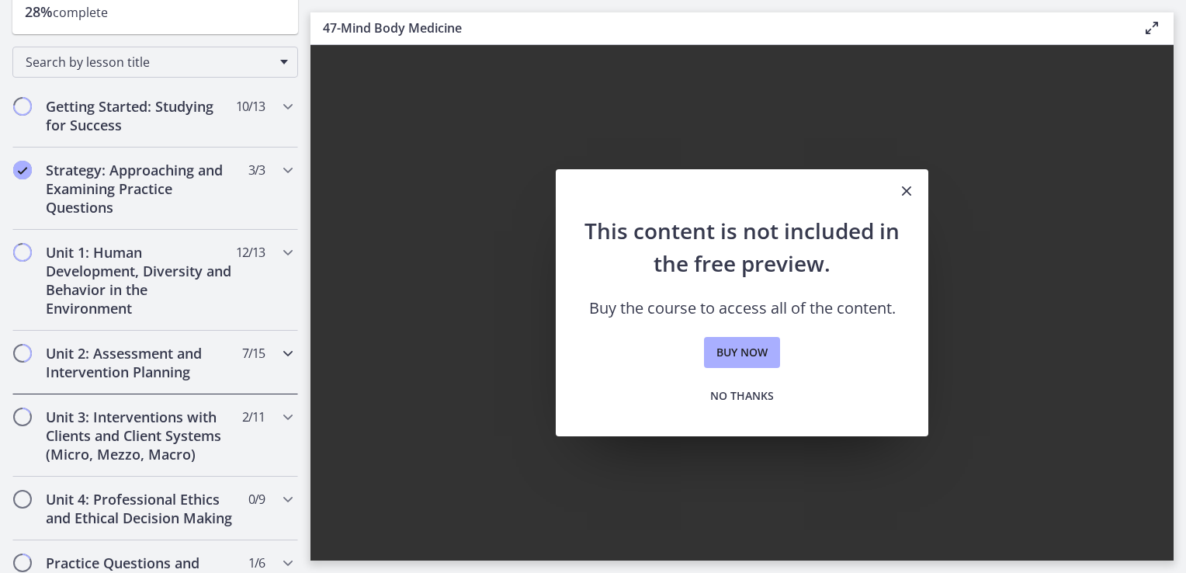
click at [231, 363] on div "Unit 2: Assessment and Intervention Planning 7 / 15 Completed" at bounding box center [155, 363] width 286 height 64
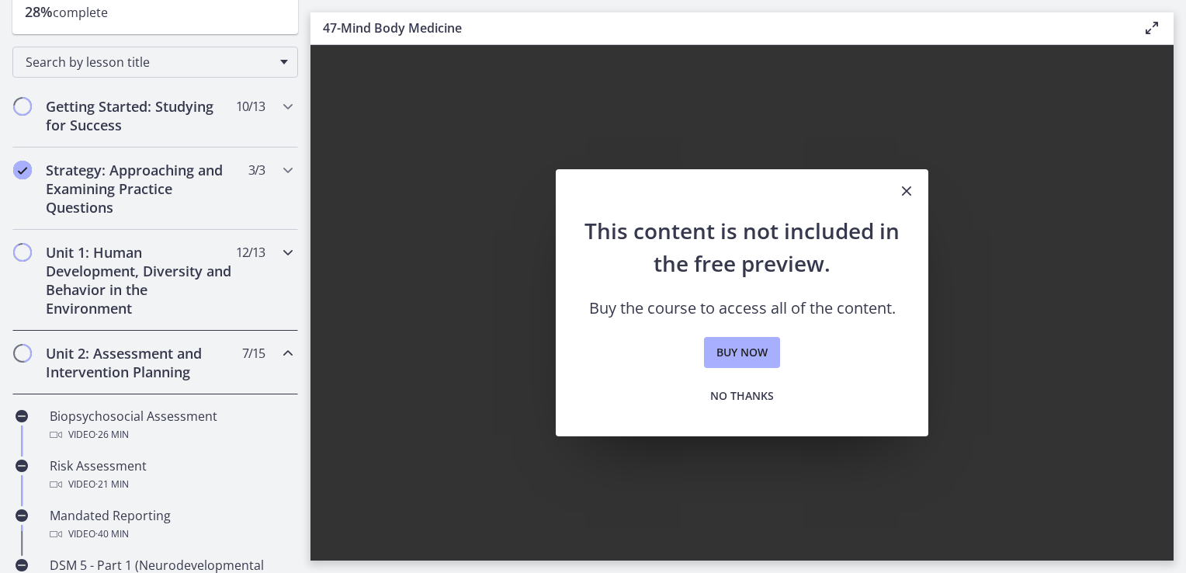
click at [120, 285] on h2 "Unit 1: Human Development, Diversity and Behavior in the Environment" at bounding box center [140, 280] width 189 height 75
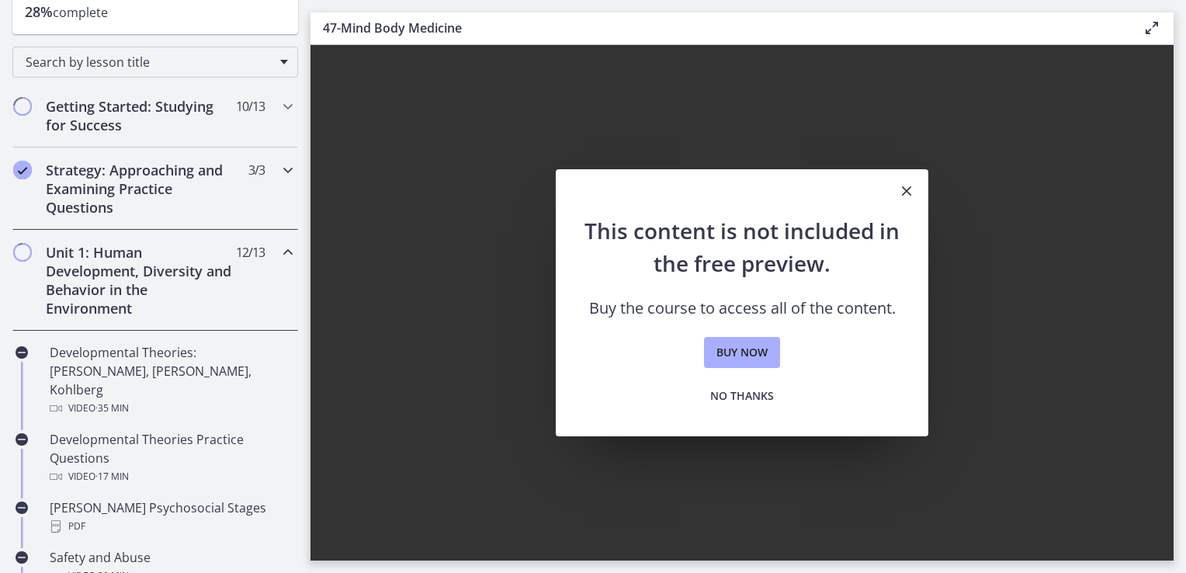
click at [160, 186] on h2 "Strategy: Approaching and Examining Practice Questions" at bounding box center [140, 189] width 189 height 56
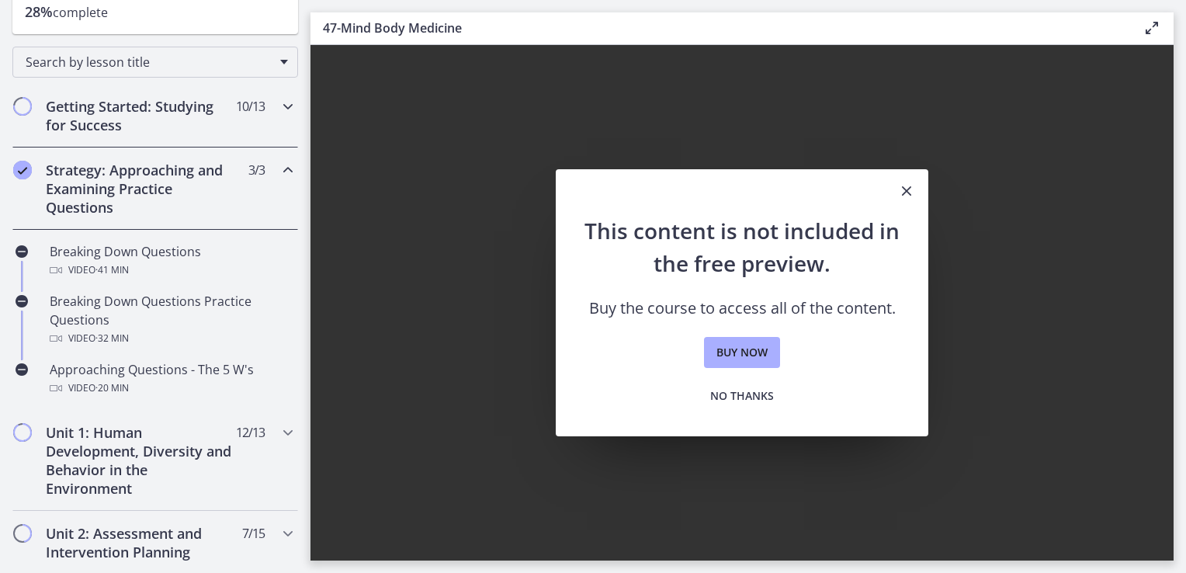
click at [137, 134] on div "Getting Started: Studying for Success 10 / 13 Completed" at bounding box center [155, 116] width 286 height 64
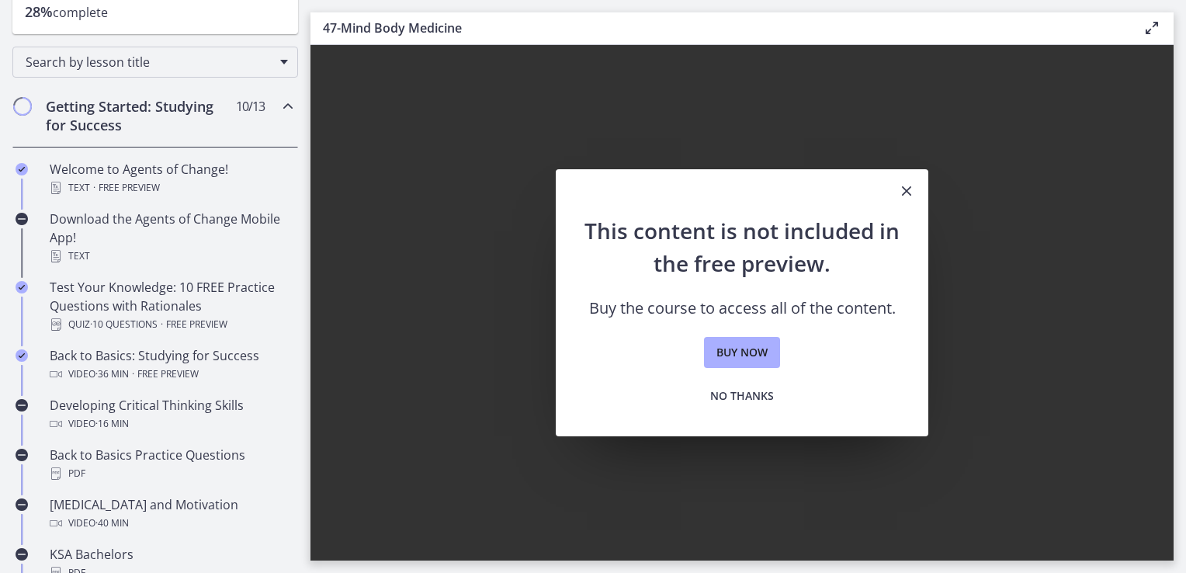
scroll to position [0, 0]
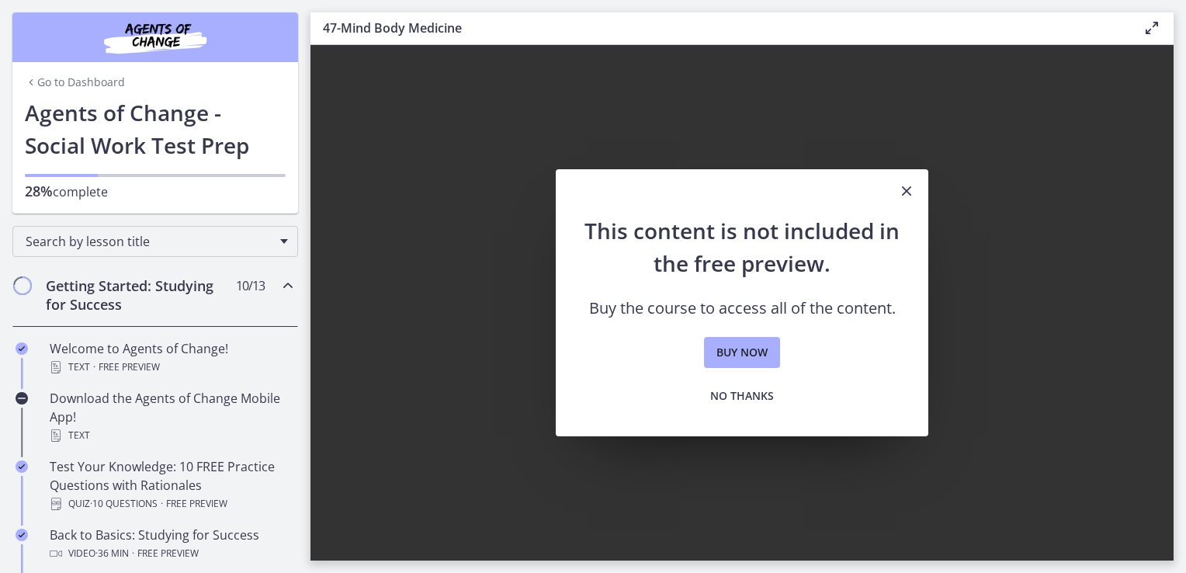
click at [163, 45] on img "Chapters" at bounding box center [155, 37] width 186 height 37
click at [64, 94] on div "Go to Dashboard" at bounding box center [155, 79] width 286 height 34
click at [49, 75] on link "Go to Dashboard" at bounding box center [75, 83] width 100 height 16
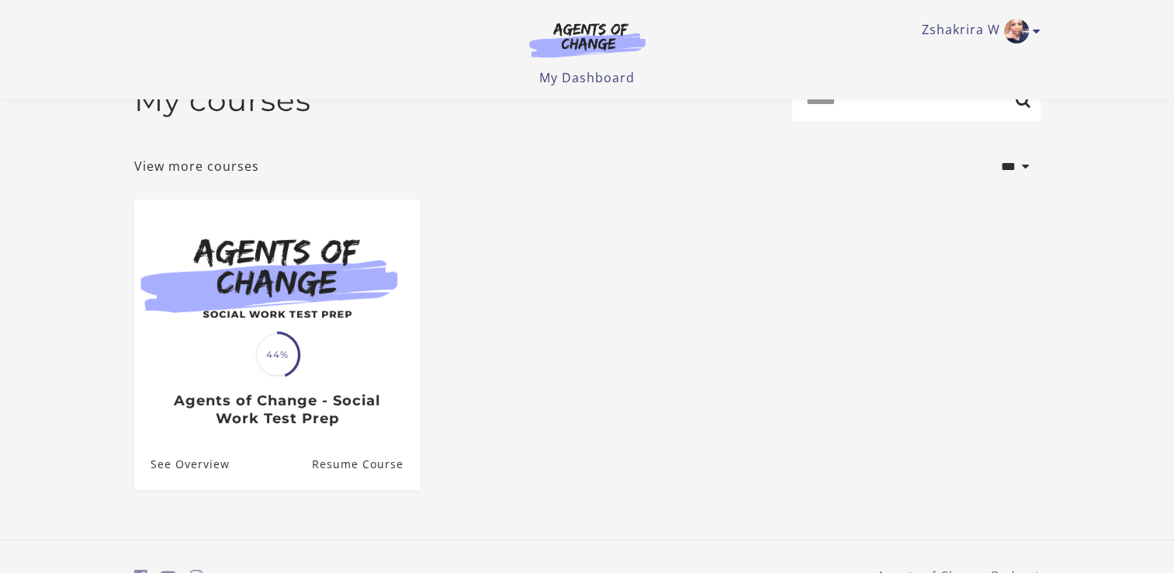
scroll to position [40, 0]
click at [236, 163] on link "View more courses" at bounding box center [196, 166] width 125 height 19
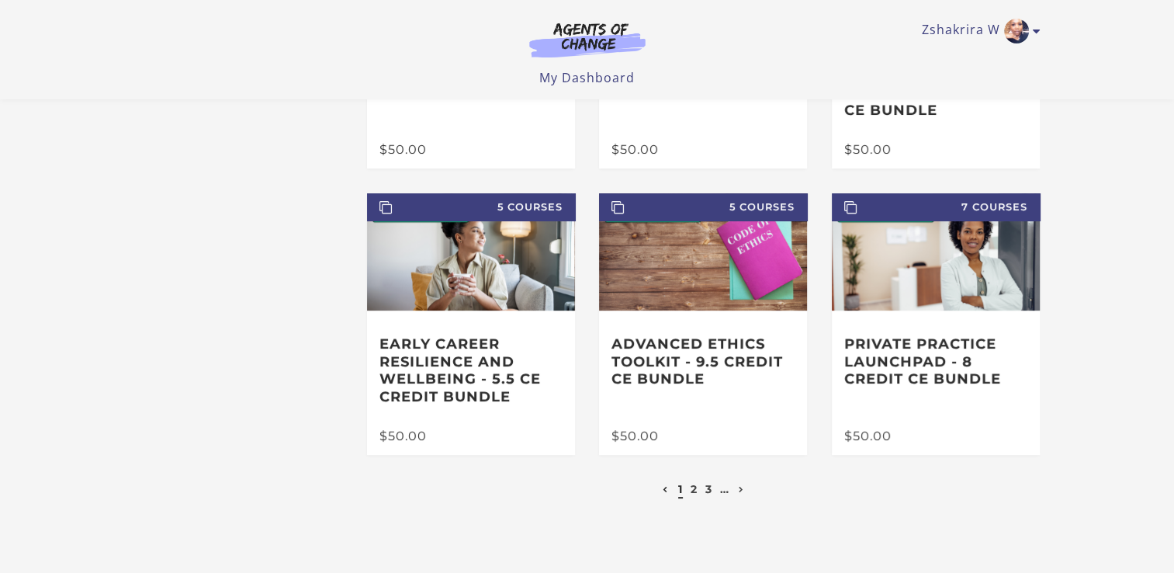
scroll to position [283, 0]
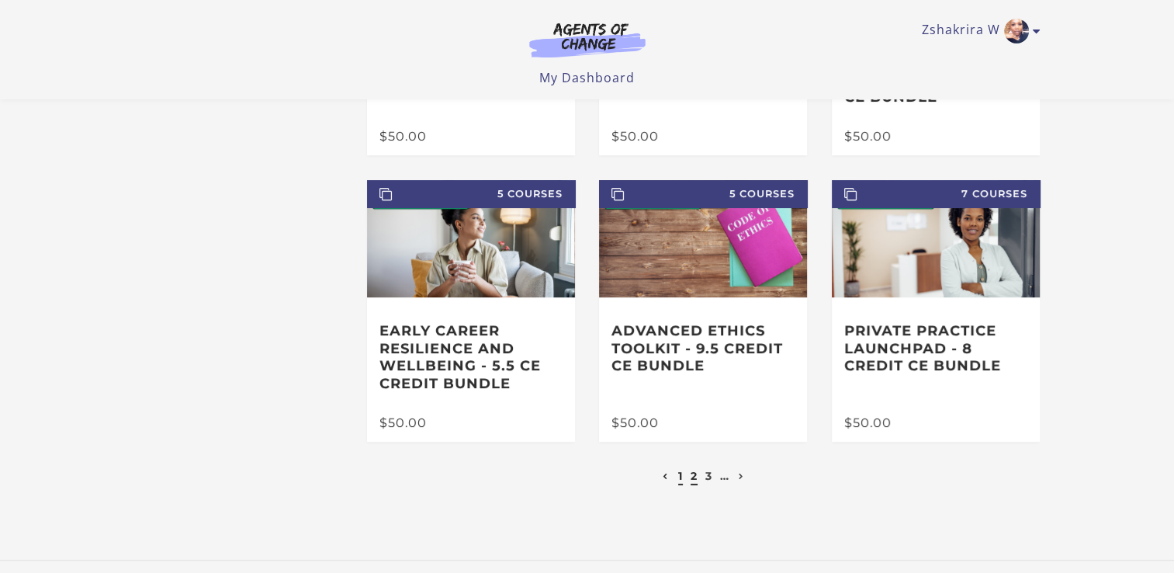
click at [691, 481] on link "2" at bounding box center [694, 476] width 7 height 14
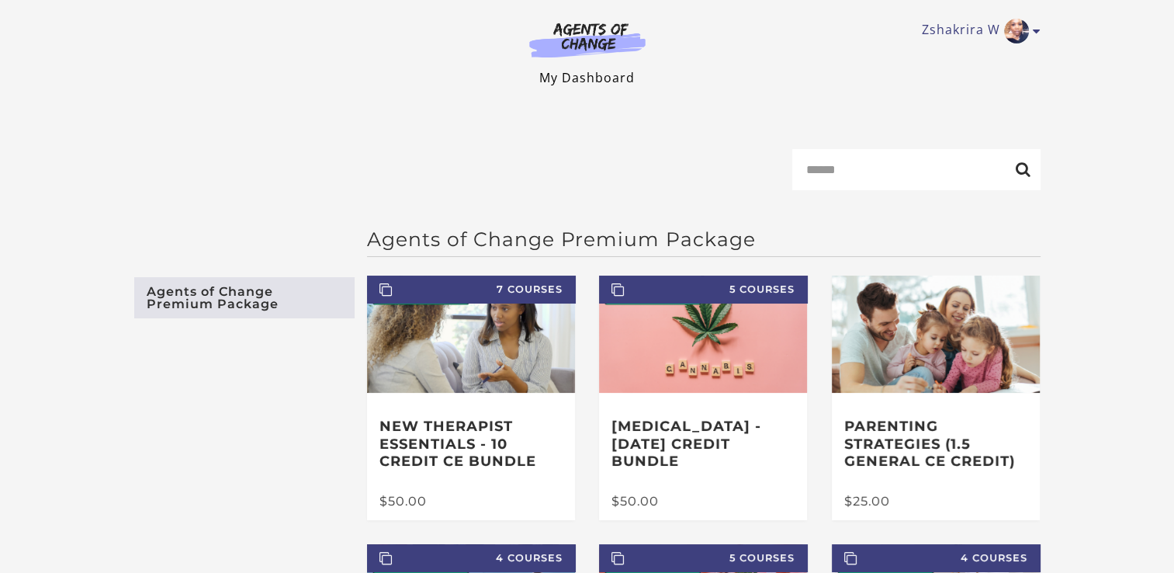
click at [612, 81] on link "My Dashboard" at bounding box center [586, 77] width 95 height 17
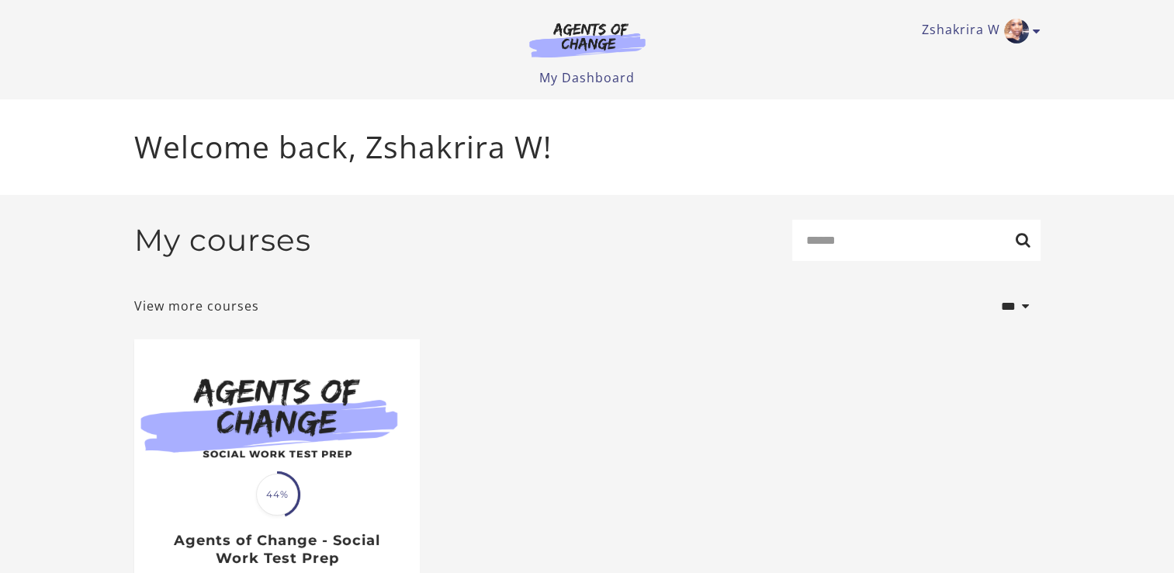
click at [612, 81] on link "My Dashboard" at bounding box center [586, 77] width 95 height 17
click at [576, 80] on link "My Dashboard" at bounding box center [586, 77] width 95 height 17
click at [205, 302] on link "View more courses" at bounding box center [196, 305] width 125 height 19
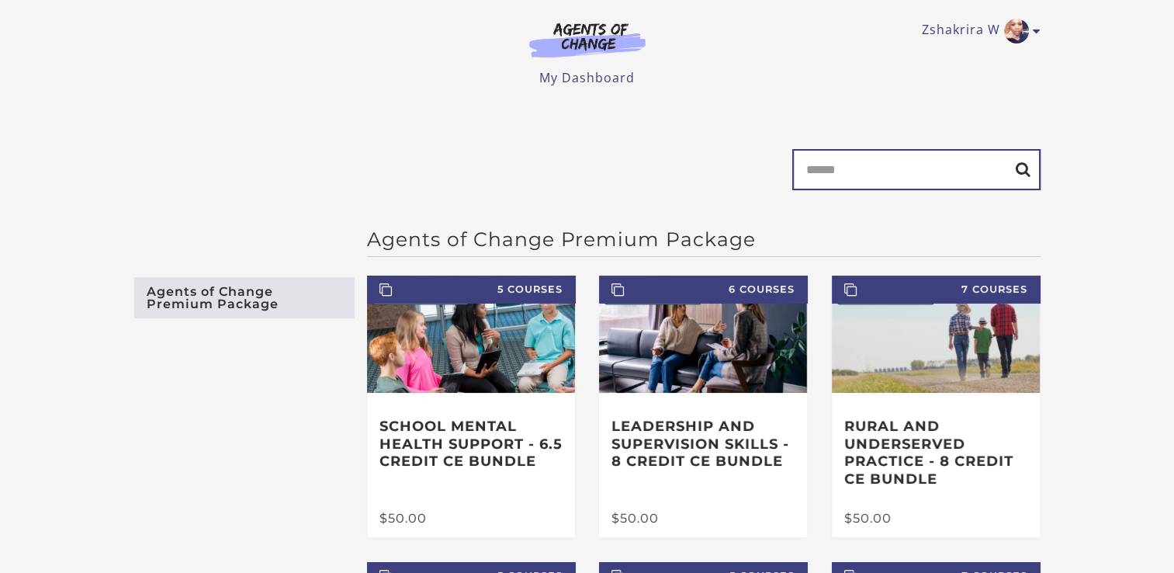
click at [831, 154] on input "Search" at bounding box center [916, 169] width 248 height 41
type input "****"
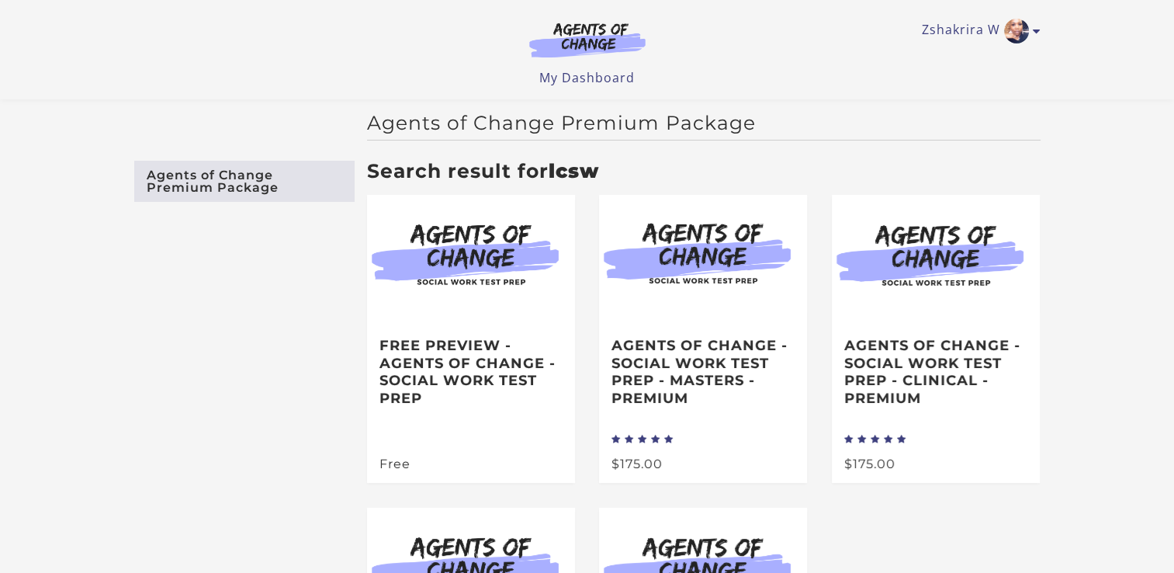
scroll to position [16, 0]
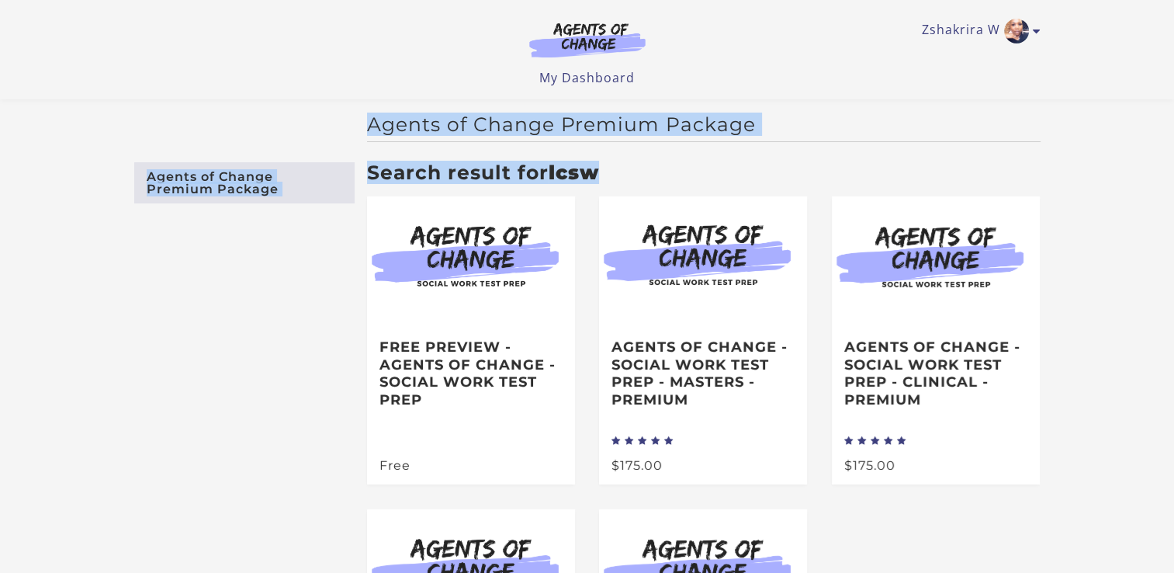
drag, startPoint x: 1173, startPoint y: 163, endPoint x: 1167, endPoint y: 96, distance: 67.0
click at [1167, 96] on body "Skip to main content Zshakrira W My Account Support Sign Out Toggle menu Menu M…" at bounding box center [587, 270] width 1174 height 573
click at [593, 79] on link "My Dashboard" at bounding box center [586, 77] width 95 height 17
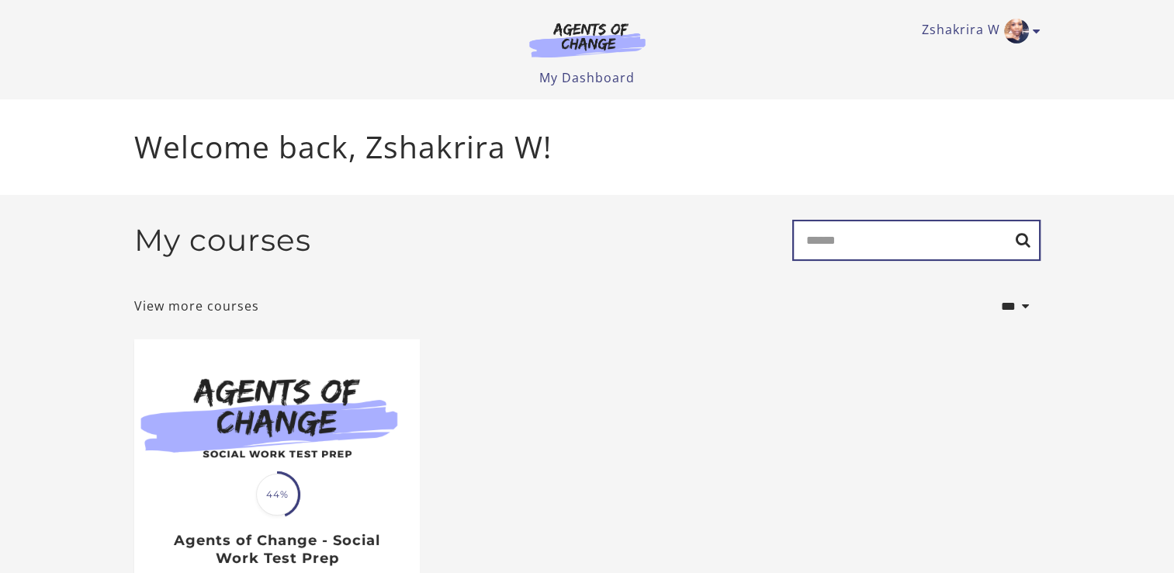
click at [852, 249] on input "Search" at bounding box center [916, 240] width 248 height 41
type input "****"
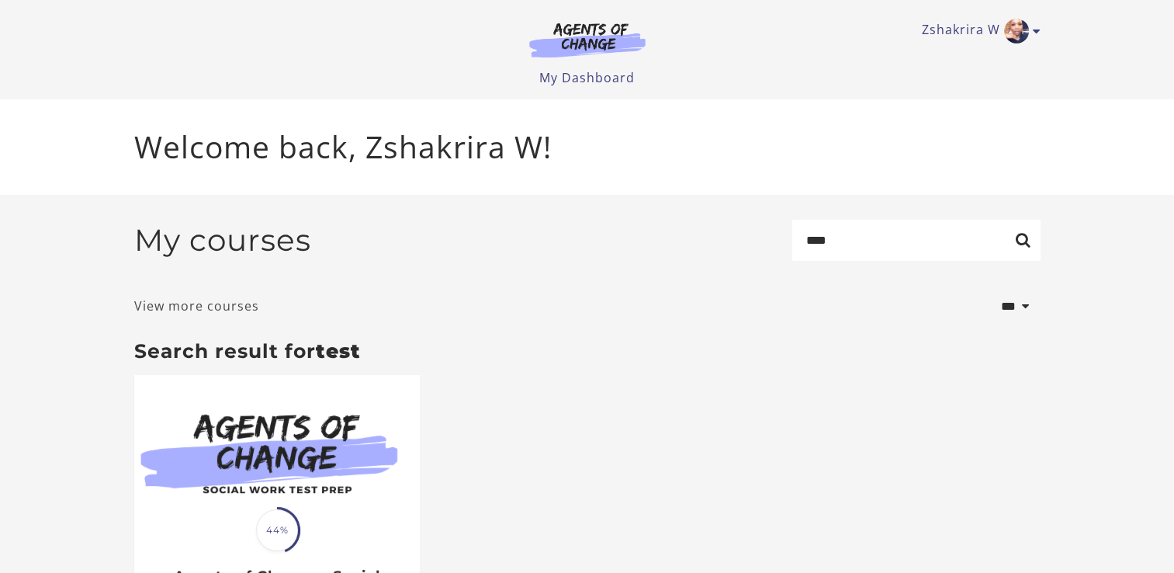
click at [245, 309] on link "View more courses" at bounding box center [196, 305] width 125 height 19
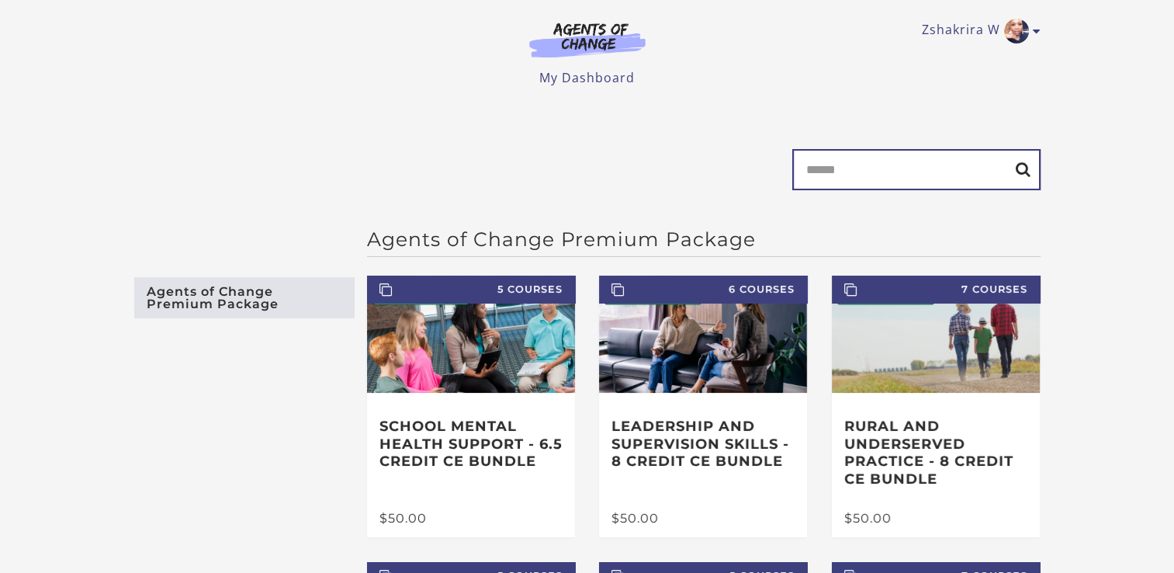
click at [872, 160] on input "Search" at bounding box center [916, 169] width 248 height 41
type input "****"
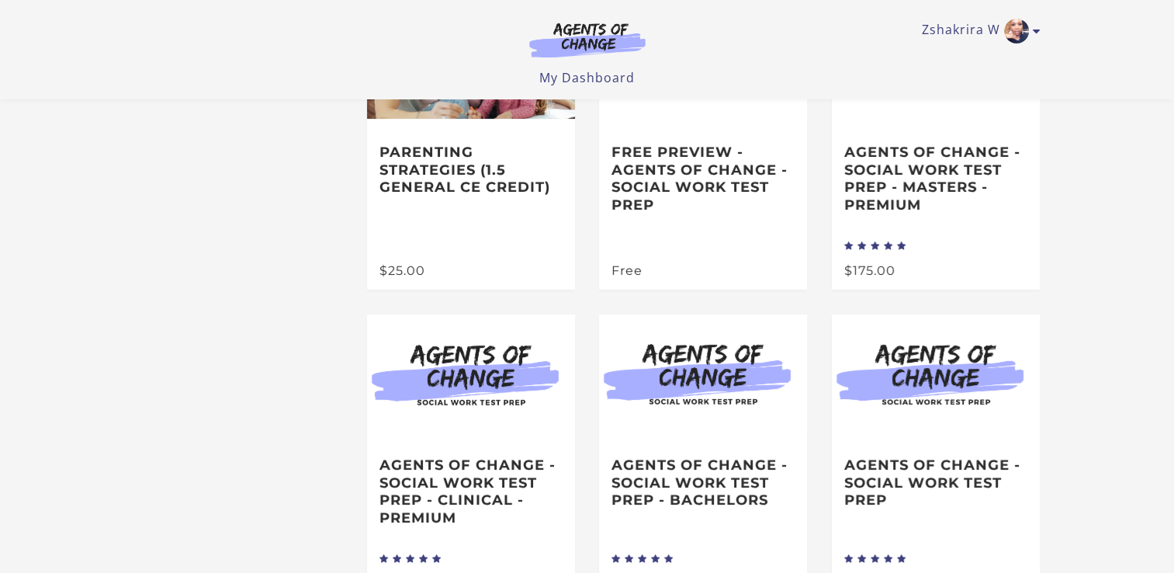
scroll to position [202, 0]
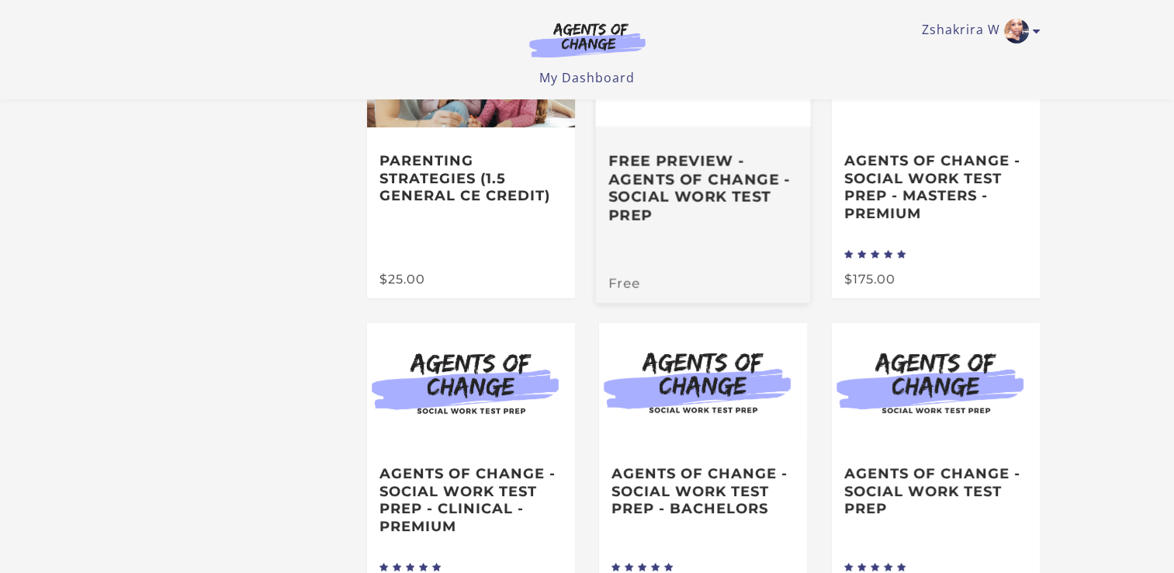
click at [669, 194] on h3 "Free Preview - Agents of Change - Social Work Test Prep" at bounding box center [703, 188] width 189 height 72
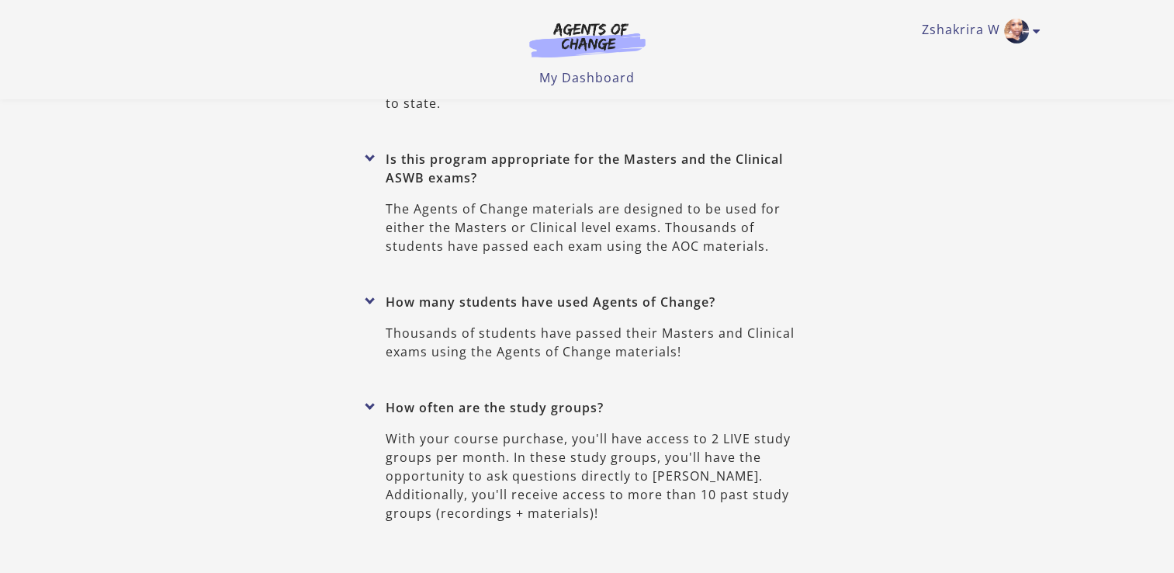
scroll to position [1468, 0]
